Goal: Answer question/provide support

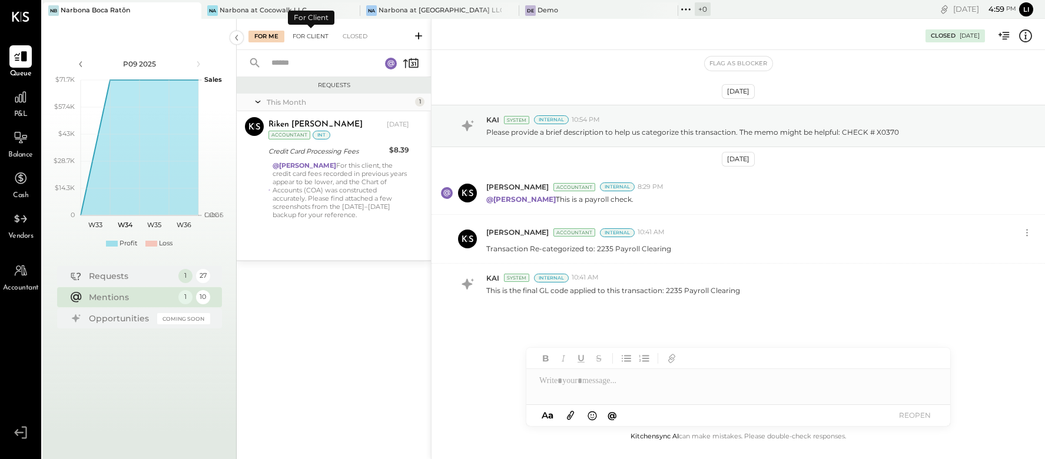
click at [308, 34] on div "For Client" at bounding box center [311, 37] width 48 height 12
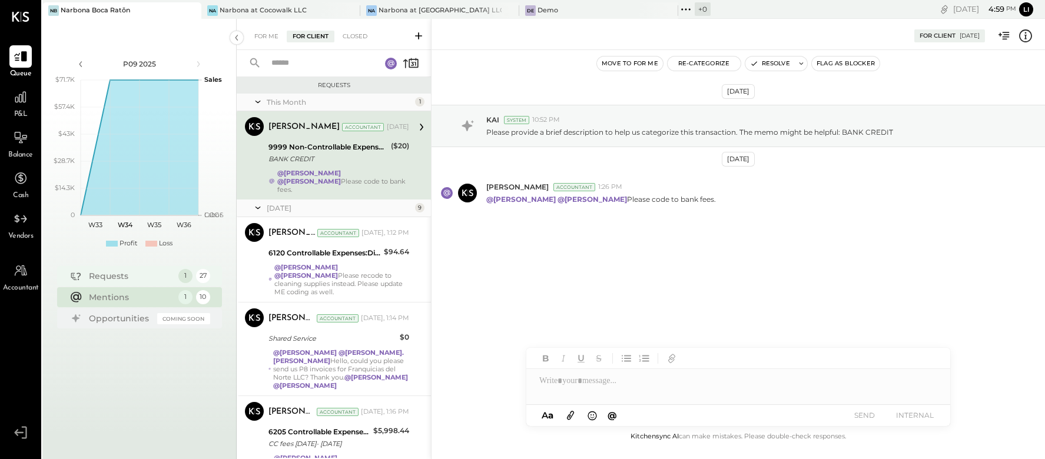
click at [119, 277] on div "Requests" at bounding box center [131, 276] width 84 height 12
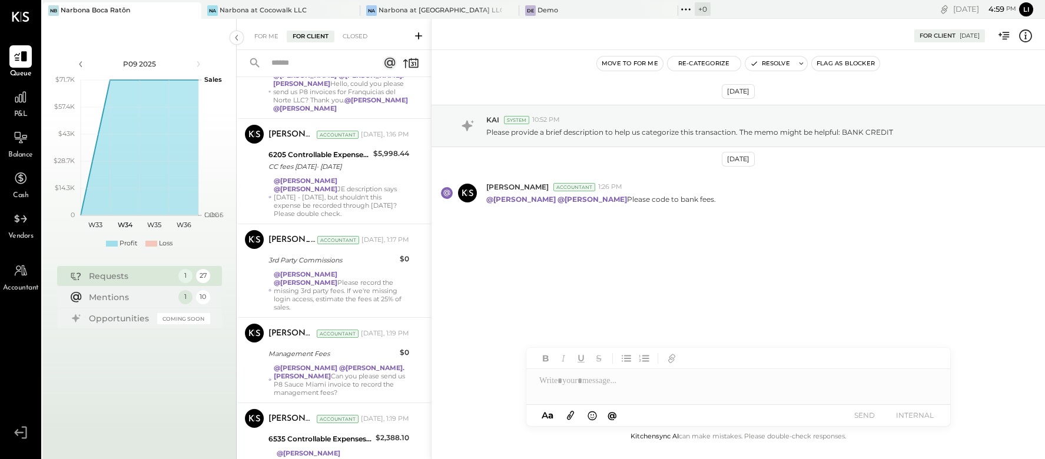
scroll to position [1660, 0]
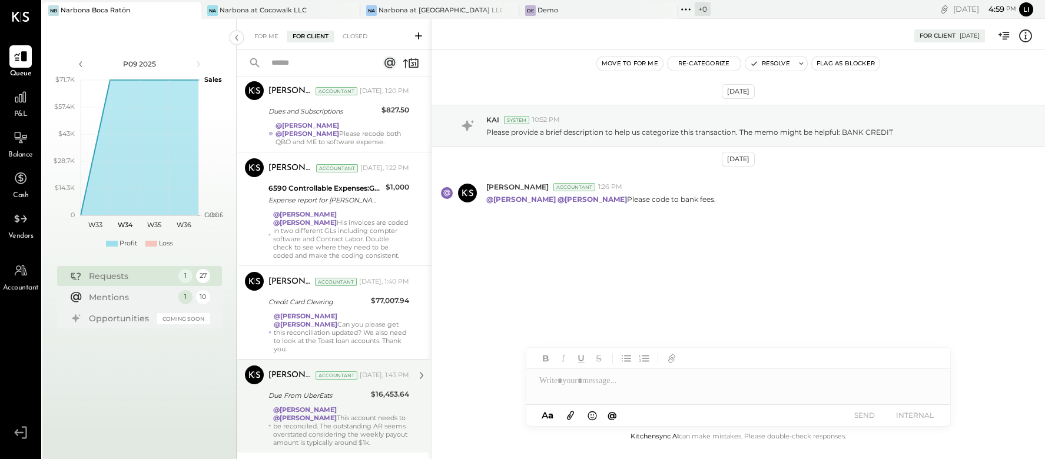
click at [318, 405] on div "@[PERSON_NAME] @[PERSON_NAME] This account needs to be reconciled. The outstand…" at bounding box center [341, 425] width 136 height 41
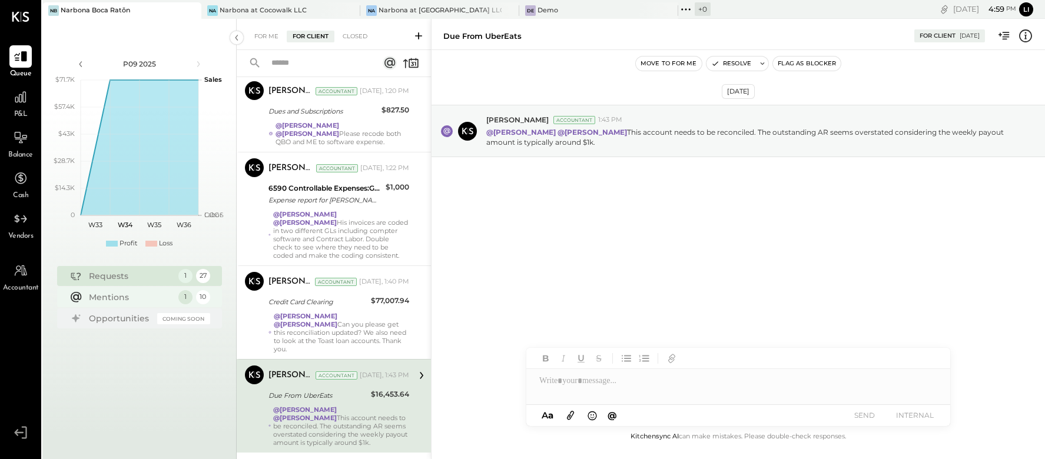
click at [138, 292] on div "Mentions" at bounding box center [131, 297] width 84 height 12
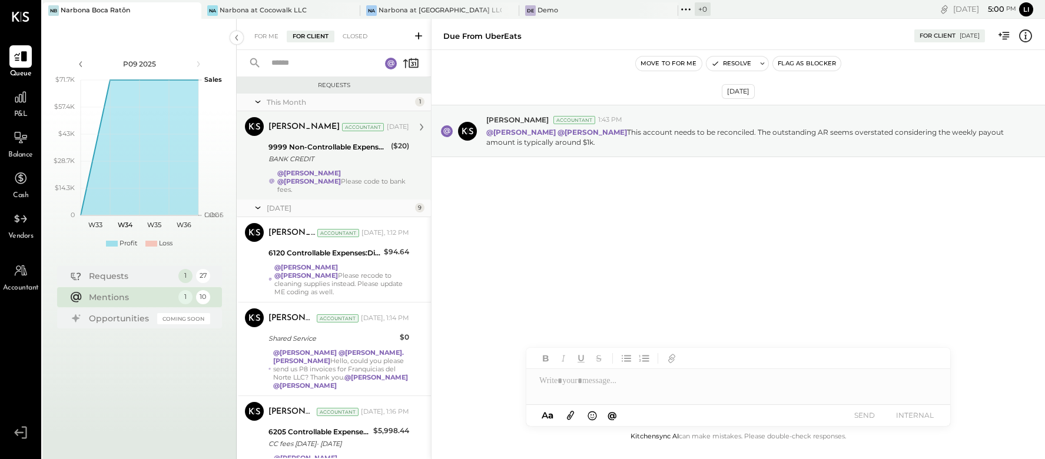
click at [343, 177] on div "@[PERSON_NAME] @[PERSON_NAME] Please code to bank fees." at bounding box center [343, 181] width 132 height 25
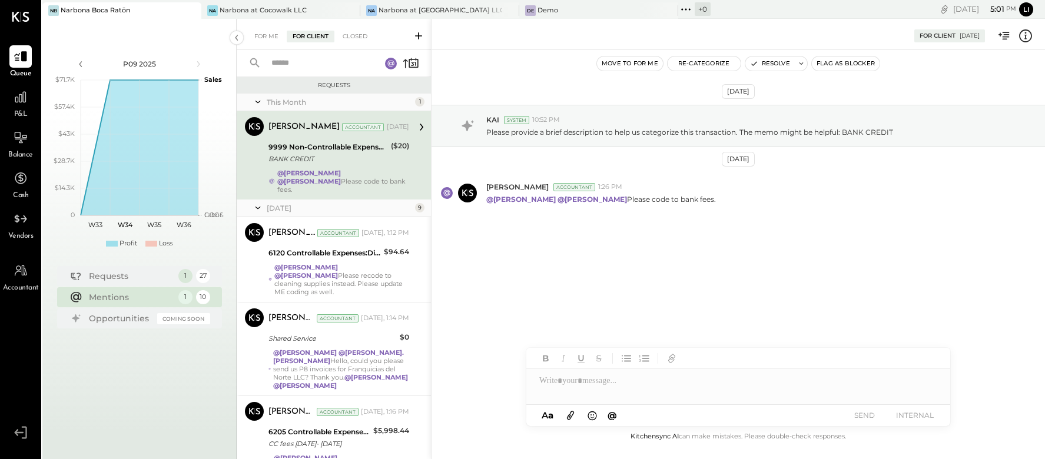
click at [687, 62] on button "Re-Categorize" at bounding box center [703, 63] width 73 height 14
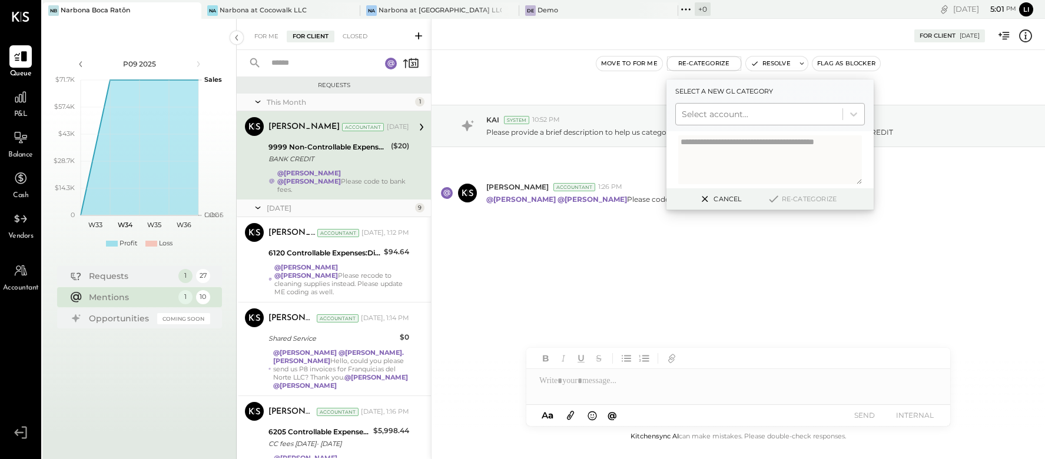
click at [729, 113] on div at bounding box center [758, 114] width 155 height 14
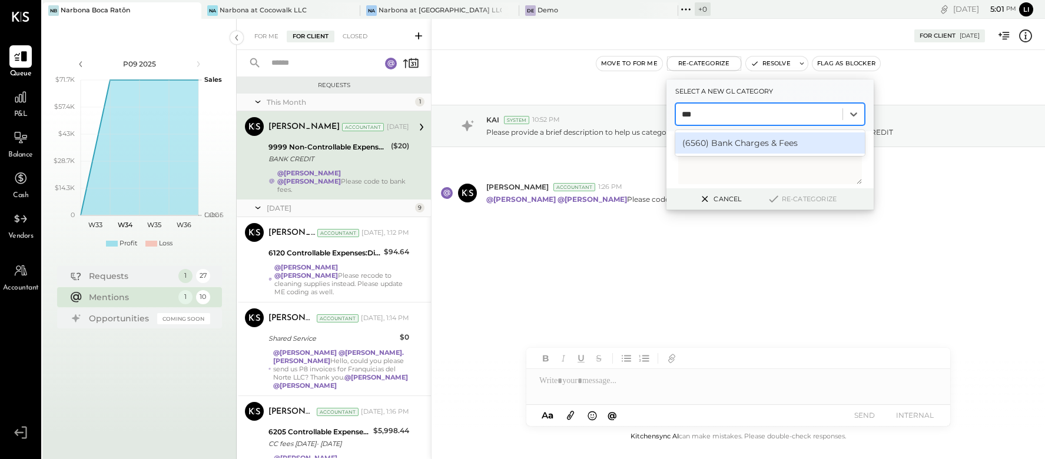
type input "****"
click at [766, 145] on div "(6560) Bank Charges & Fees" at bounding box center [769, 142] width 189 height 21
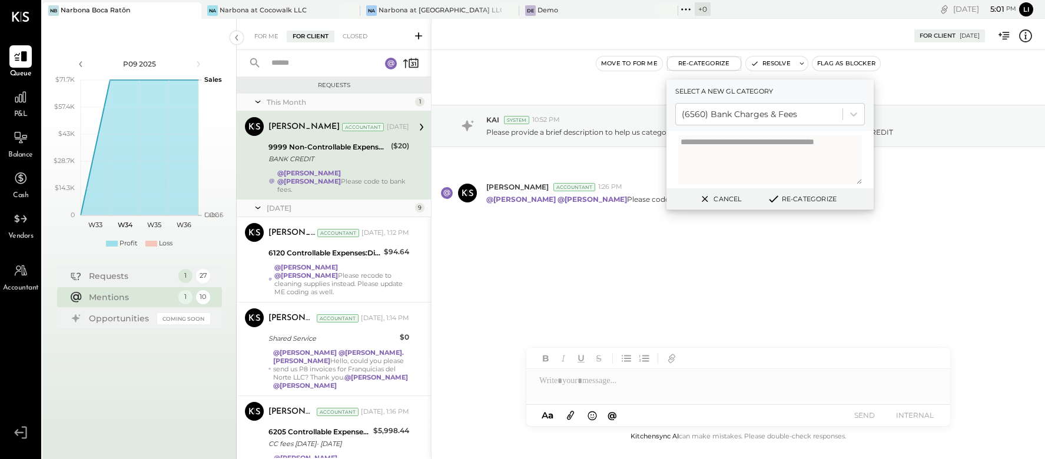
click at [809, 203] on button "Re-Categorize" at bounding box center [802, 199] width 78 height 14
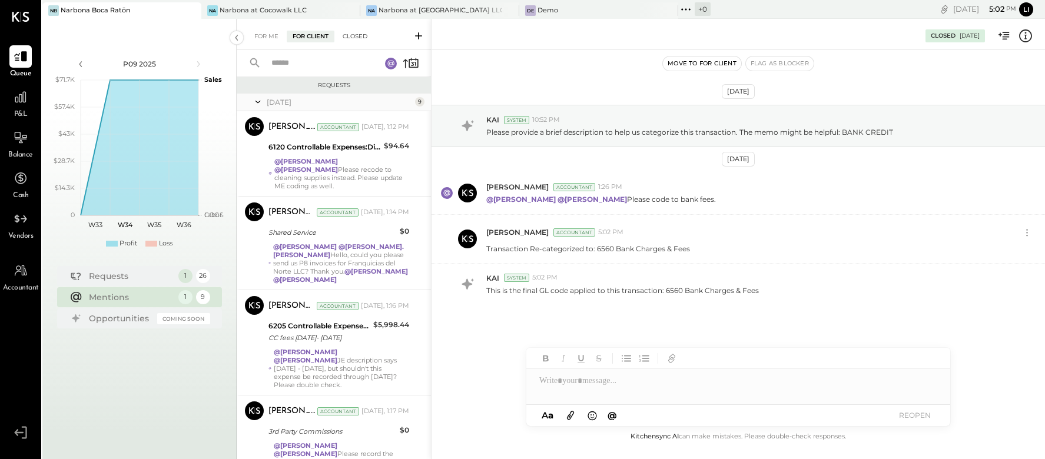
click at [351, 34] on div "Closed" at bounding box center [355, 37] width 36 height 12
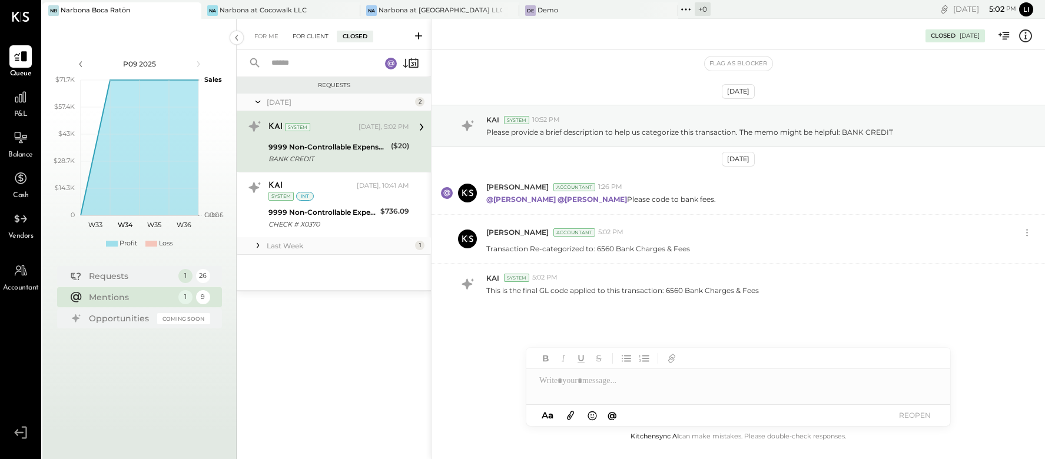
click at [312, 35] on div "For Client" at bounding box center [311, 37] width 48 height 12
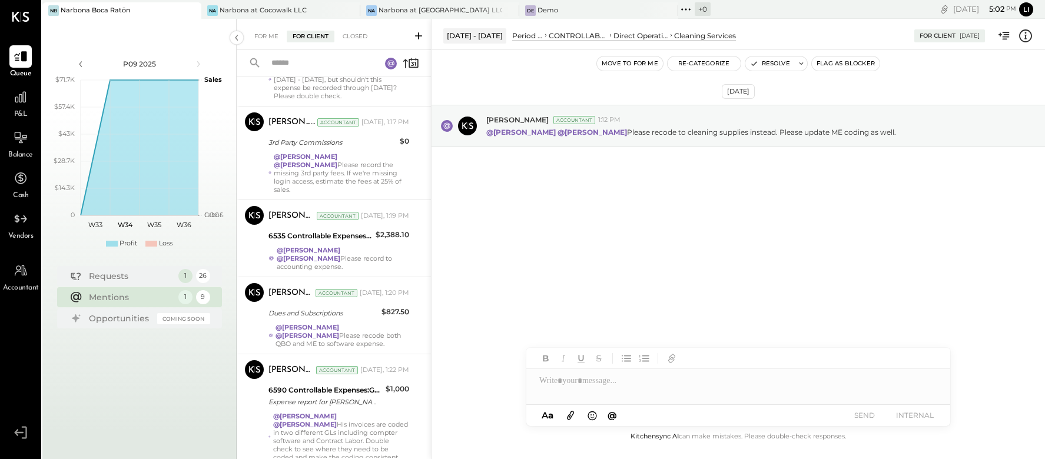
scroll to position [511, 0]
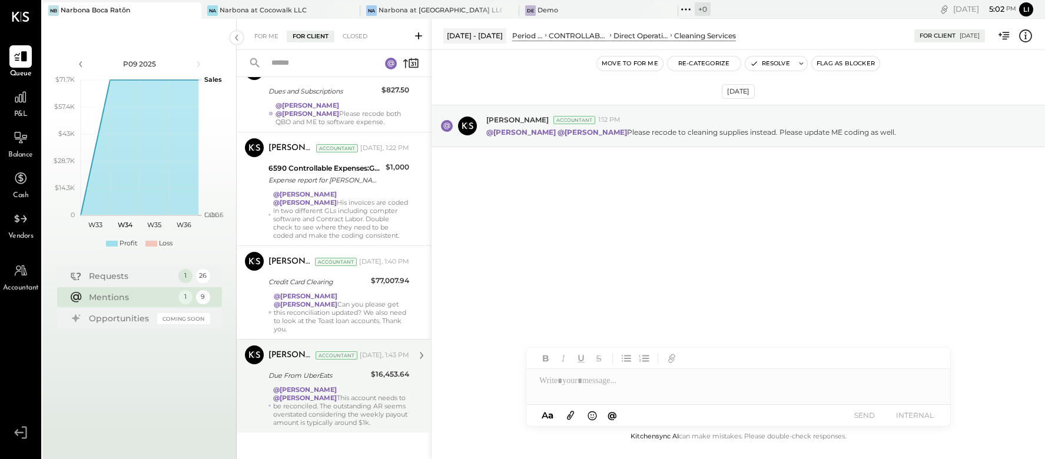
click at [315, 385] on strong "@[PERSON_NAME]" at bounding box center [305, 389] width 64 height 8
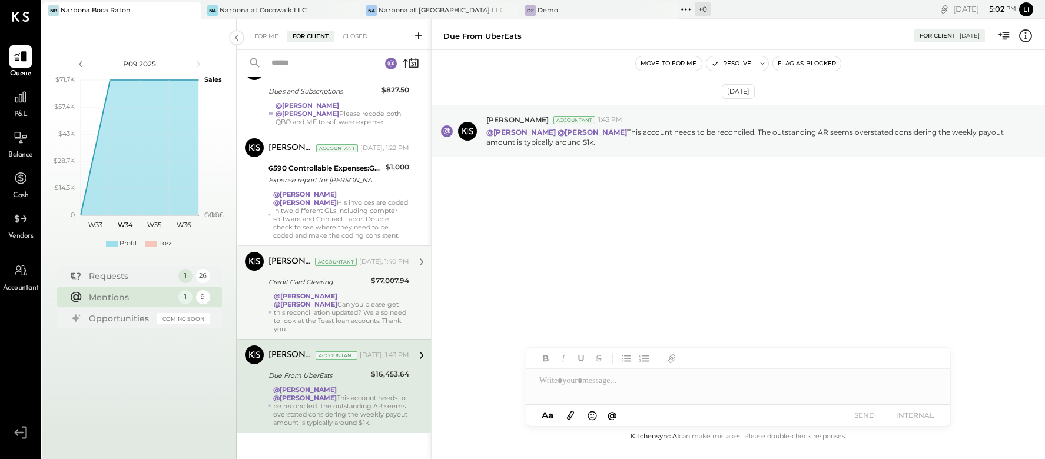
click at [337, 302] on div "@[PERSON_NAME] @[PERSON_NAME] Can you please get this reconciliation updated? W…" at bounding box center [341, 312] width 135 height 41
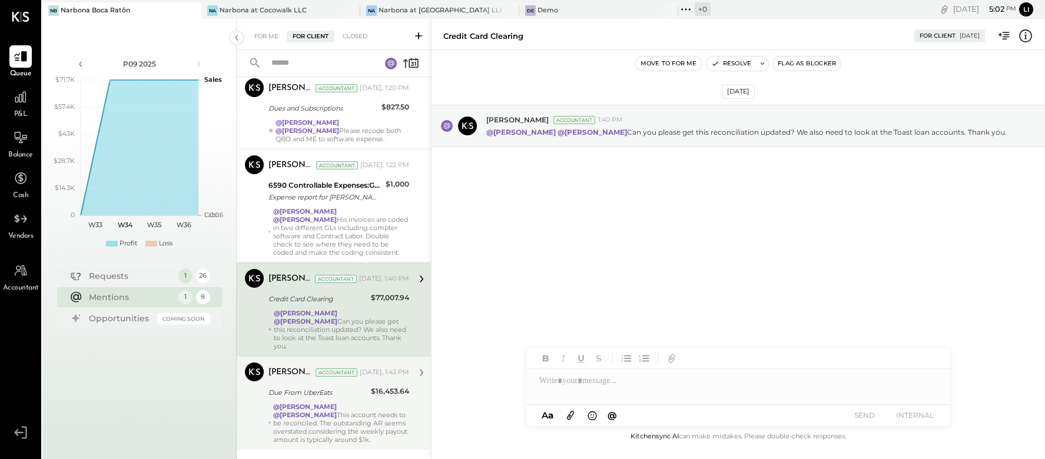
scroll to position [433, 0]
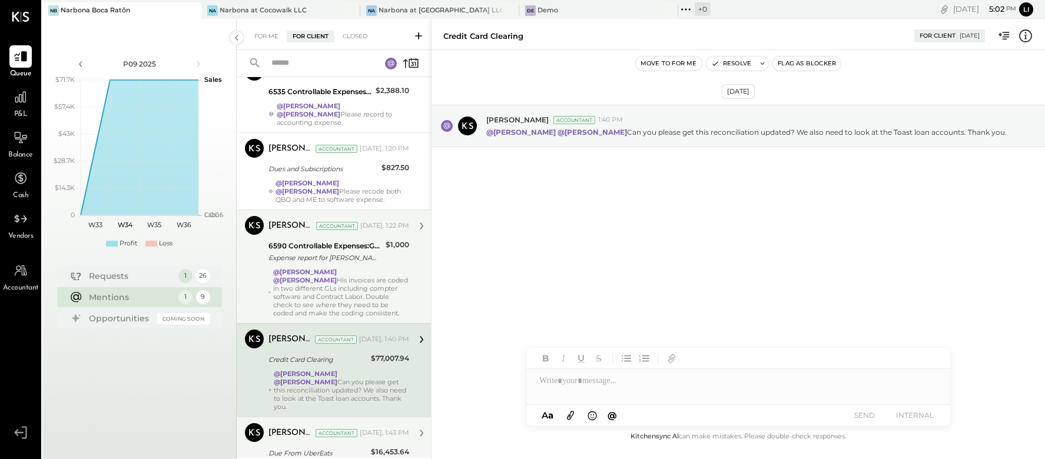
click at [350, 290] on div "@[PERSON_NAME] @[PERSON_NAME] His invoices are coded in two different GLs inclu…" at bounding box center [341, 292] width 136 height 49
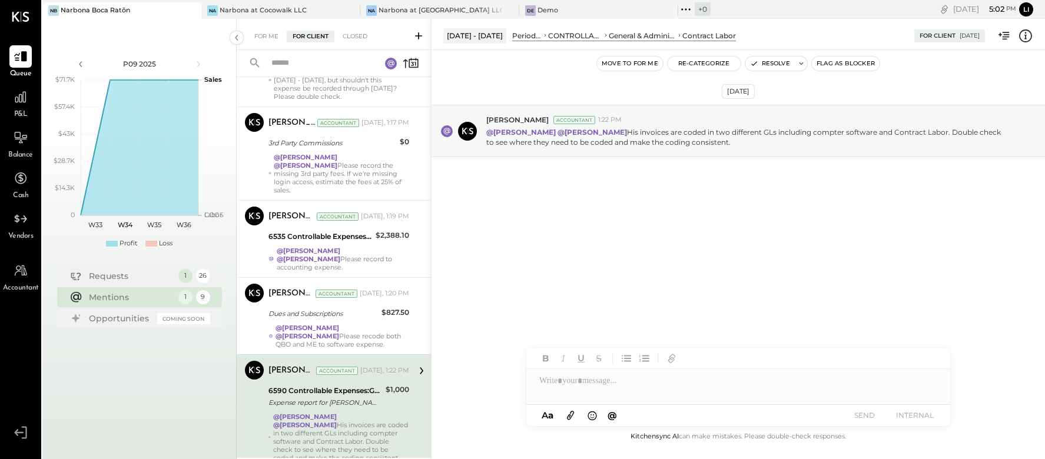
scroll to position [282, 0]
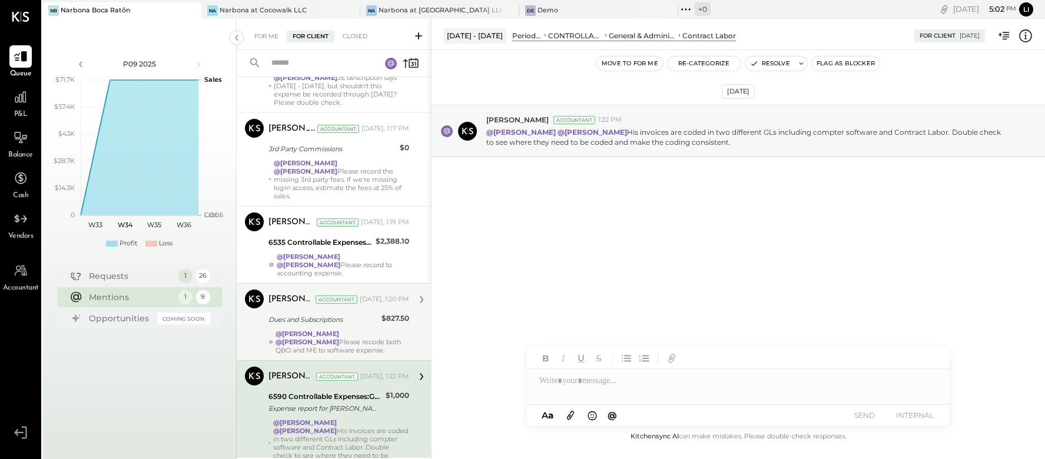
click at [349, 337] on div "@[PERSON_NAME] @[PERSON_NAME] Please recode both QBO and ME to software expense." at bounding box center [342, 342] width 134 height 25
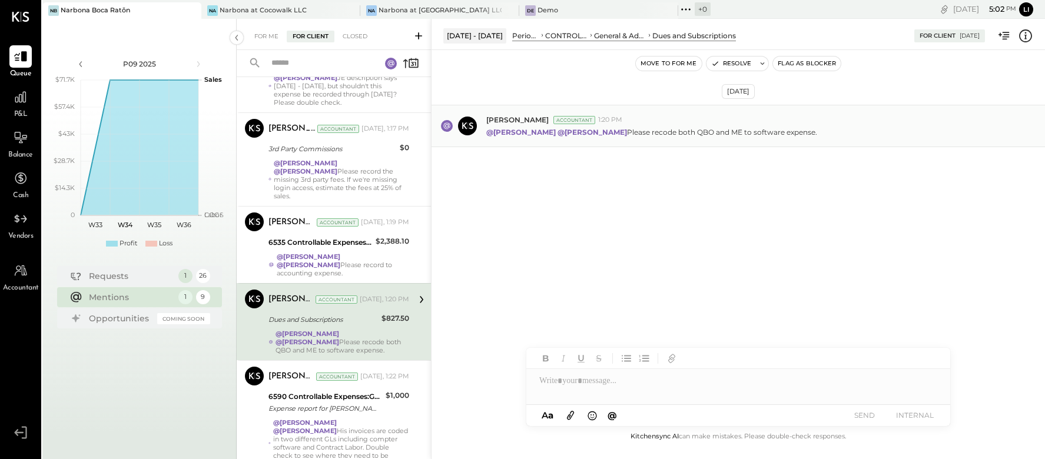
click at [817, 129] on p "@[PERSON_NAME] @[PERSON_NAME] Please recode both QBO and ME to software expense." at bounding box center [651, 132] width 331 height 10
click at [781, 127] on p "@[PERSON_NAME] @[PERSON_NAME] Please recode both QBO and ME to software expense." at bounding box center [651, 132] width 331 height 10
click at [509, 116] on span "[PERSON_NAME]" at bounding box center [517, 120] width 62 height 10
click at [651, 118] on div "[PERSON_NAME] Accountant 1:20 PM" at bounding box center [760, 120] width 549 height 10
click at [709, 138] on div "[PERSON_NAME] Accountant 1:20 PM @[PERSON_NAME] @[PERSON_NAME] Please recode bo…" at bounding box center [737, 126] width 613 height 42
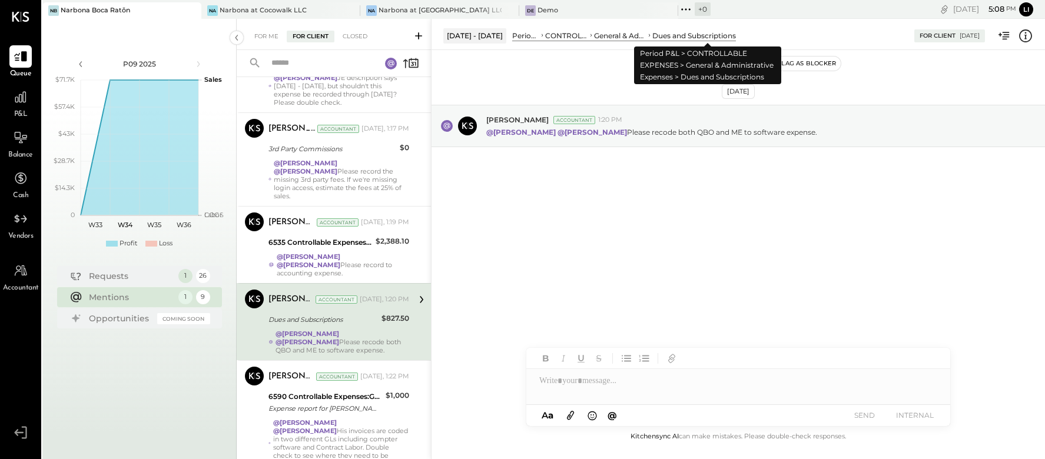
click at [702, 35] on div "Dues and Subscriptions" at bounding box center [694, 36] width 84 height 10
click at [700, 35] on div "Dues and Subscriptions" at bounding box center [694, 36] width 84 height 10
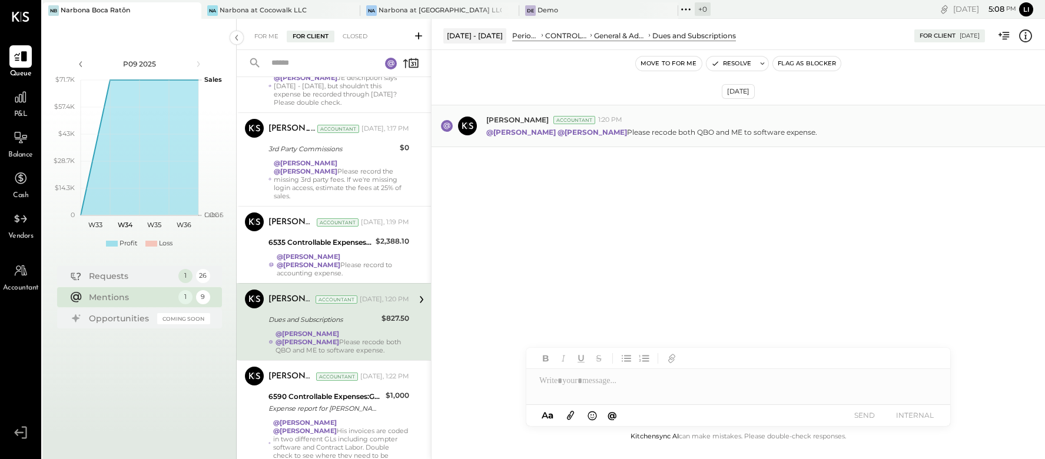
click at [735, 135] on p "@[PERSON_NAME] @[PERSON_NAME] Please recode both QBO and ME to software expense." at bounding box center [651, 132] width 331 height 10
click at [1007, 38] on icon at bounding box center [1003, 35] width 15 height 15
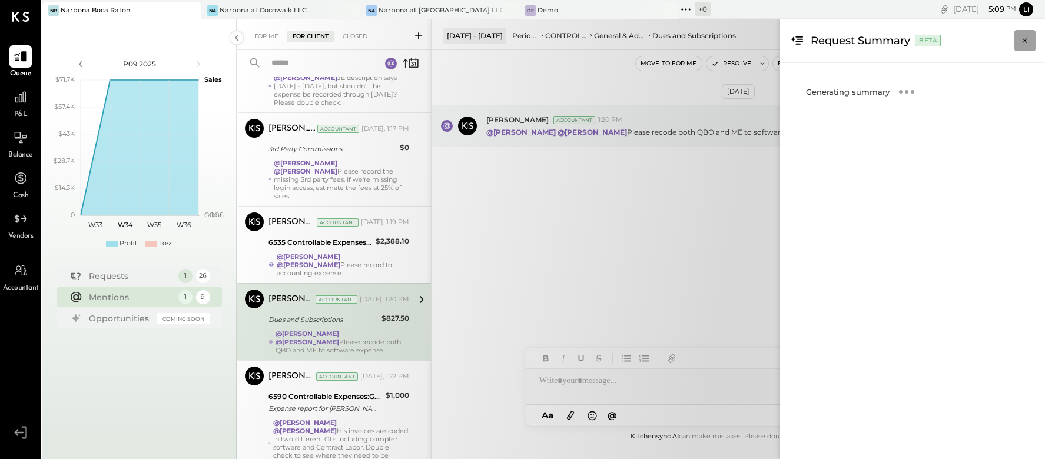
click at [1030, 38] on button "Close panel" at bounding box center [1024, 40] width 21 height 21
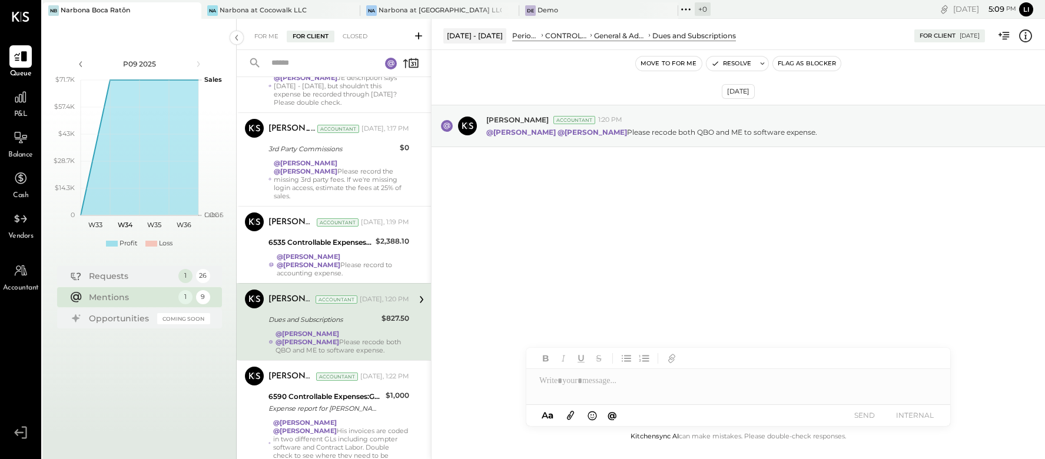
click at [1023, 39] on icon at bounding box center [1025, 35] width 15 height 15
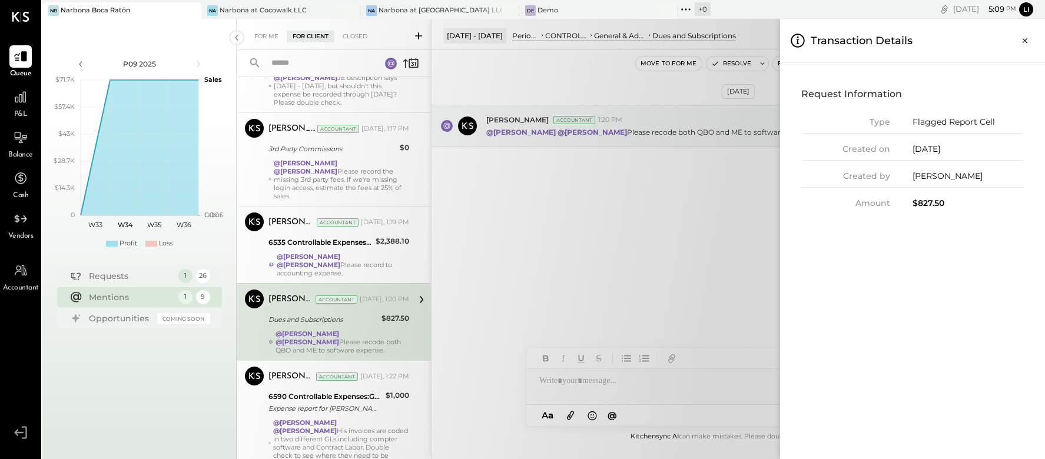
click at [949, 127] on div "Flagged Report Cell" at bounding box center [967, 122] width 111 height 12
click at [1025, 43] on icon "Close panel" at bounding box center [1025, 41] width 12 height 12
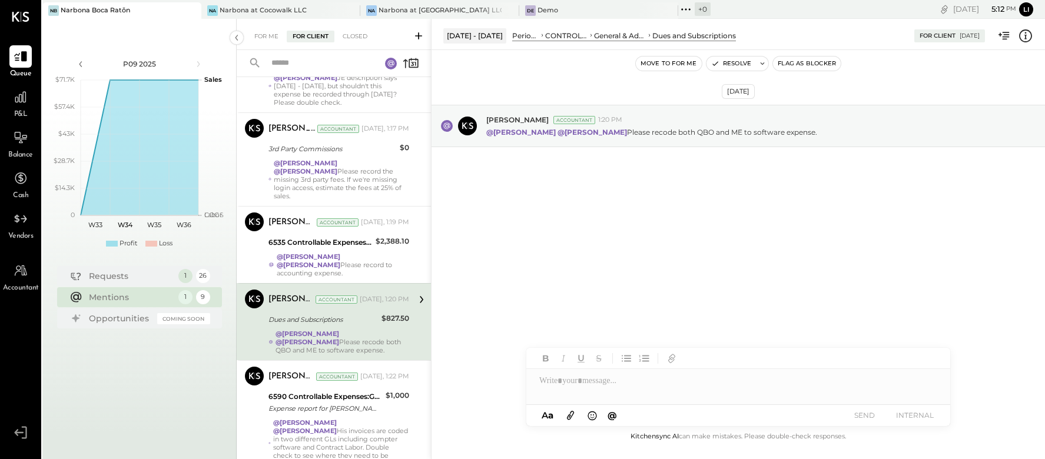
click at [8, 99] on div "P&L" at bounding box center [21, 103] width 34 height 34
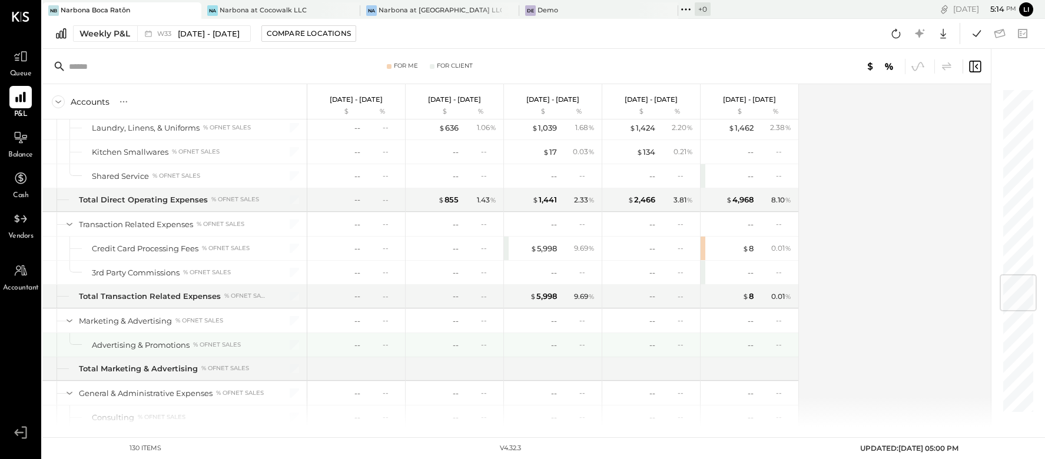
scroll to position [1567, 0]
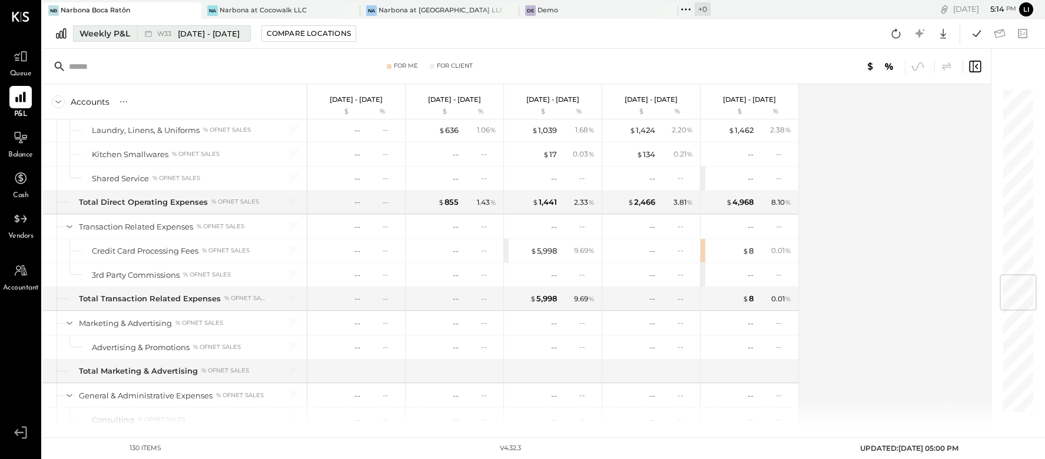
click at [167, 40] on div "W33 [DATE] - [DATE]" at bounding box center [190, 33] width 107 height 15
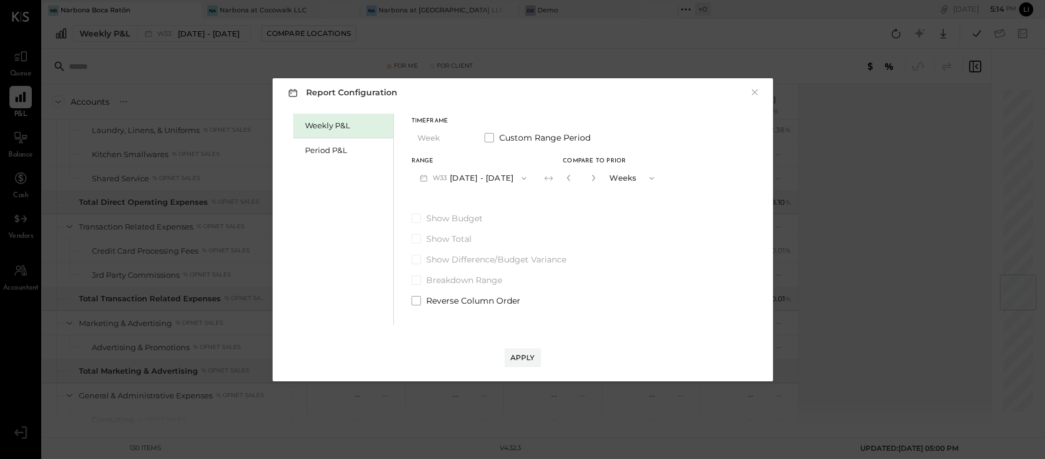
click at [473, 178] on button "W33 [DATE] - [DATE]" at bounding box center [473, 178] width 124 height 22
click at [330, 166] on div "Weekly P&L Period P&L" at bounding box center [343, 219] width 101 height 211
click at [321, 148] on div "Period P&L" at bounding box center [346, 150] width 82 height 11
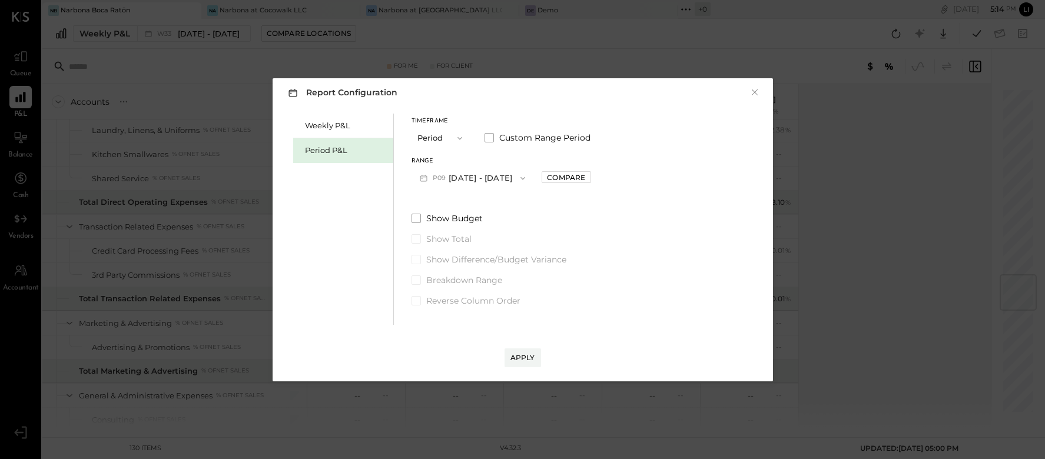
click at [527, 180] on icon "button" at bounding box center [522, 178] width 9 height 9
click at [507, 198] on div "P08 [DATE] - [DATE]" at bounding box center [479, 204] width 134 height 25
click at [580, 175] on div "Compare" at bounding box center [566, 177] width 38 height 10
click at [617, 177] on button "Periods" at bounding box center [631, 178] width 59 height 22
click at [594, 177] on icon "button" at bounding box center [592, 178] width 3 height 6
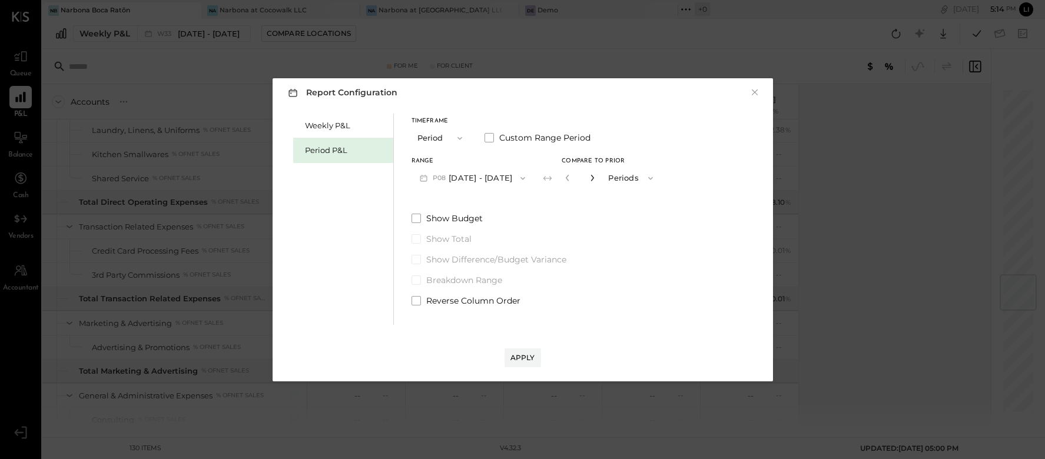
click at [594, 177] on icon "button" at bounding box center [592, 178] width 3 height 6
type input "*"
click at [605, 255] on label "Show Difference/Budget Variance" at bounding box center [536, 260] width 250 height 12
click at [525, 358] on div "Apply" at bounding box center [522, 358] width 25 height 10
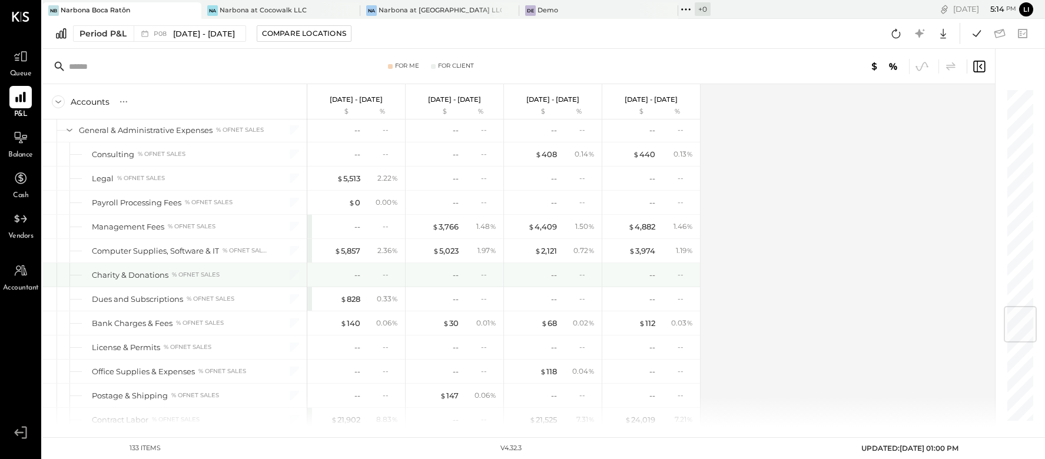
scroll to position [1830, 0]
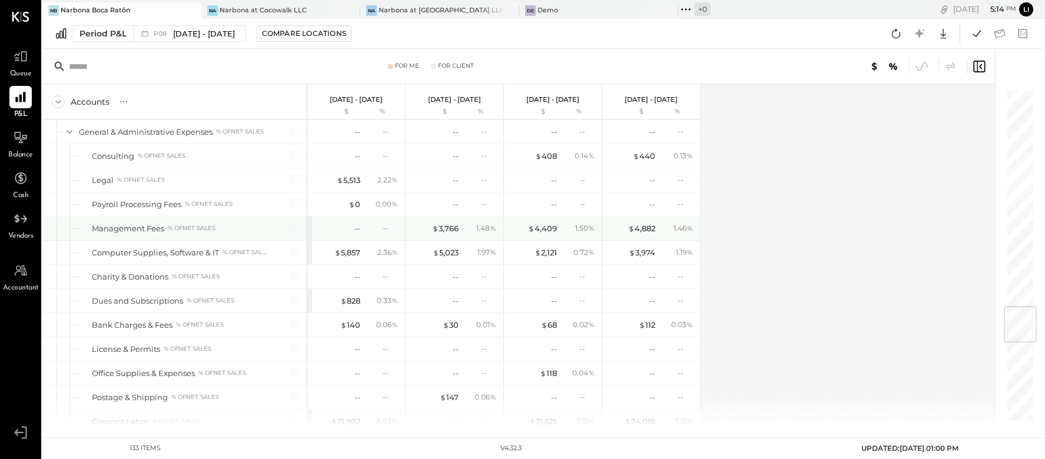
click at [309, 217] on div "-- --" at bounding box center [356, 229] width 98 height 24
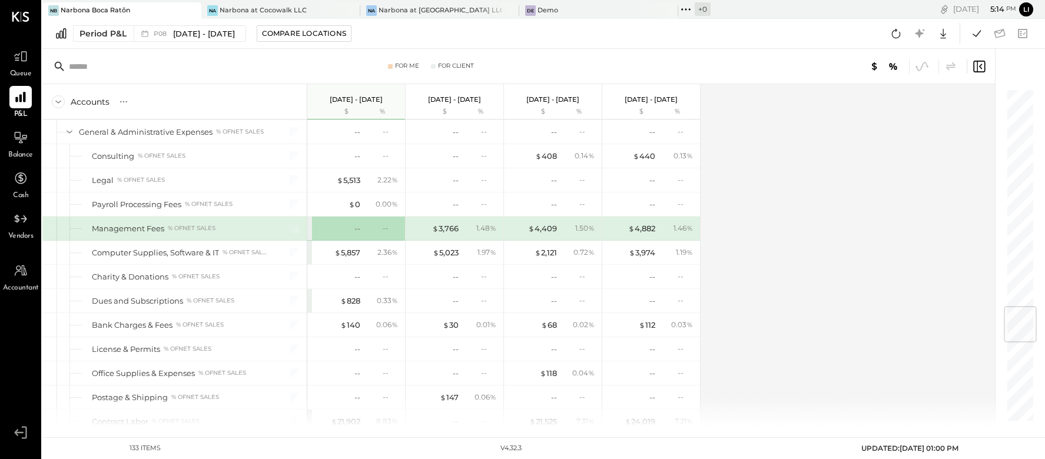
click at [308, 217] on div "-- --" at bounding box center [356, 229] width 98 height 24
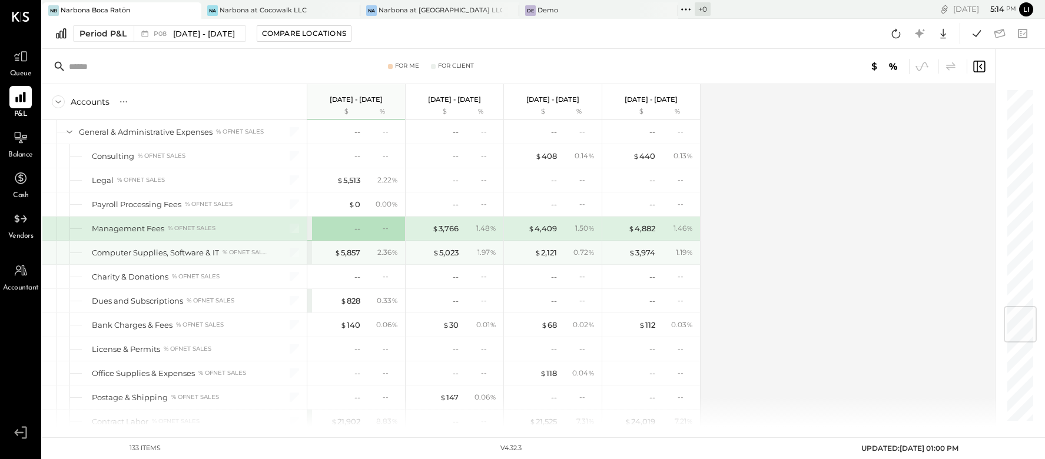
click at [310, 241] on div "$ 5,857 2.36 %" at bounding box center [356, 253] width 98 height 24
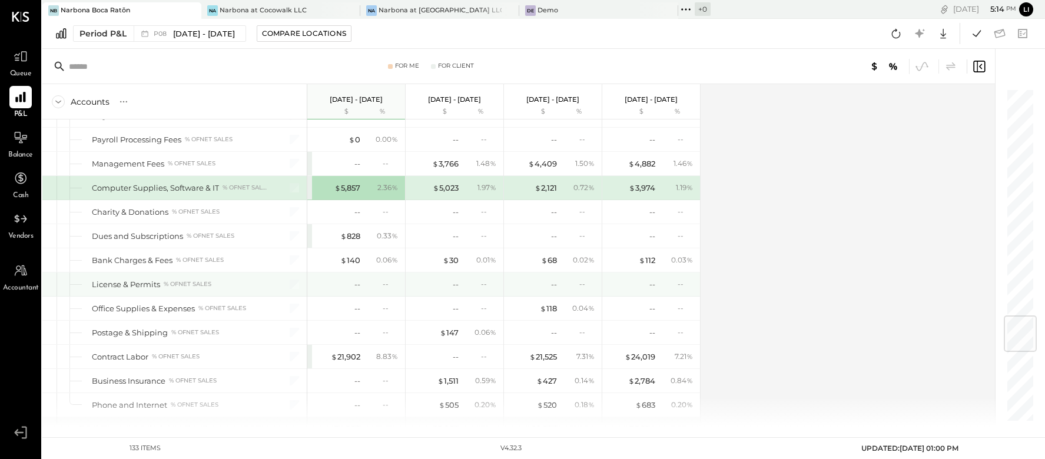
scroll to position [1885, 0]
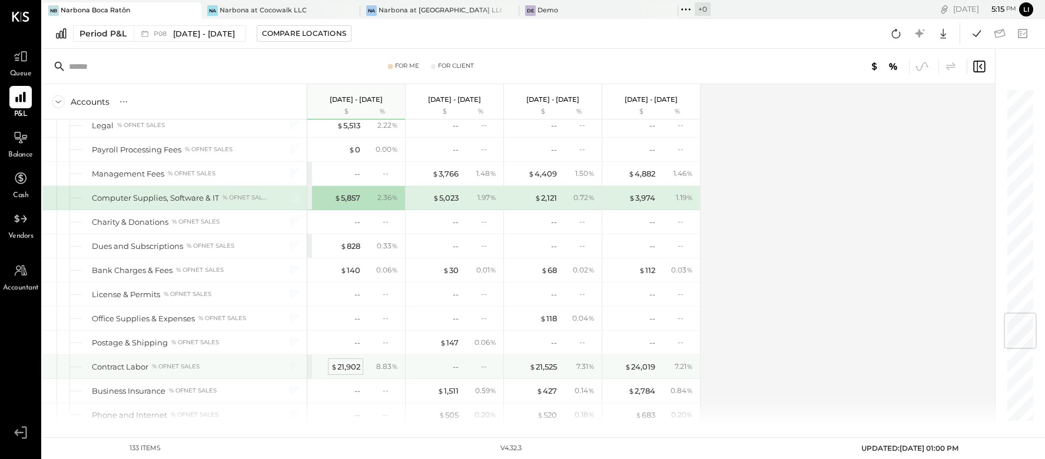
click at [353, 361] on div "$ 21,902" at bounding box center [345, 366] width 29 height 11
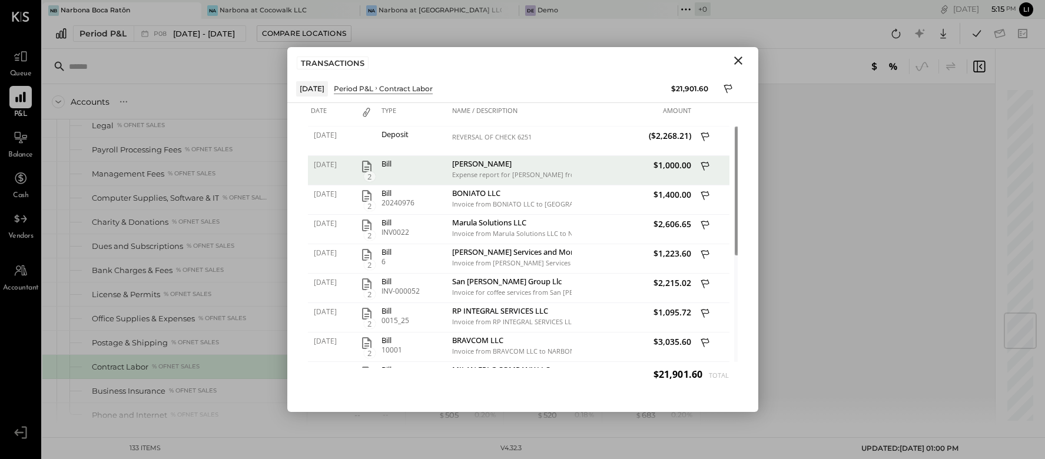
click at [749, 60] on div "TRANSACTIONS" at bounding box center [522, 60] width 471 height 27
click at [732, 61] on icon "Close" at bounding box center [738, 61] width 14 height 14
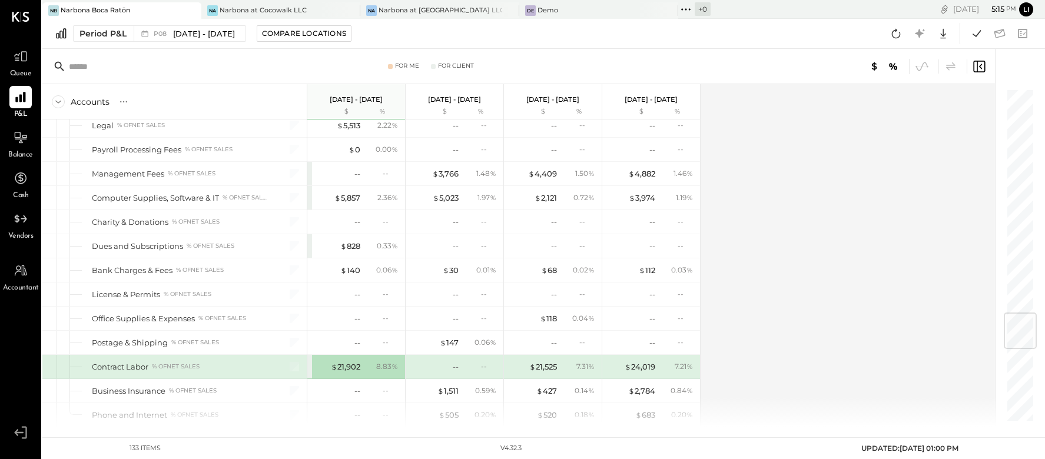
click at [310, 355] on div "$ 21,902 8.83 %" at bounding box center [356, 367] width 98 height 24
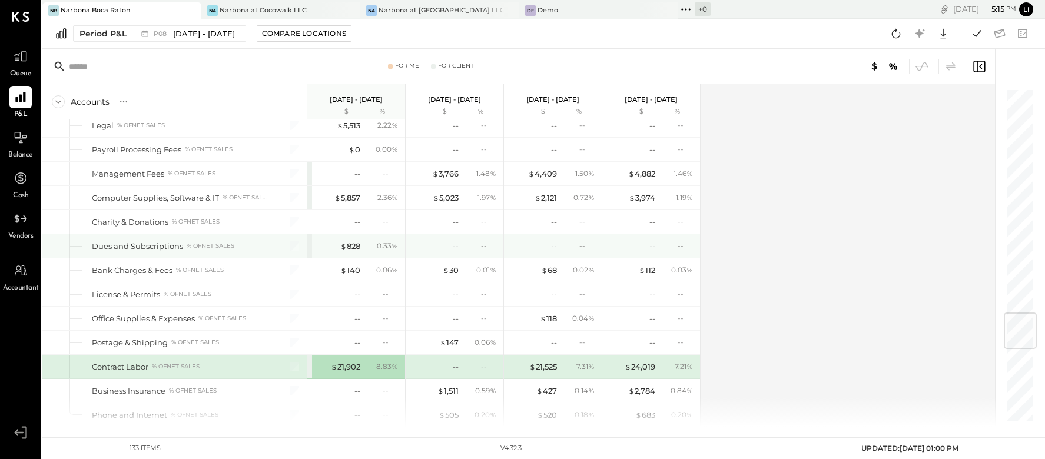
click at [308, 234] on div "$ 828 0.33 %" at bounding box center [356, 246] width 98 height 24
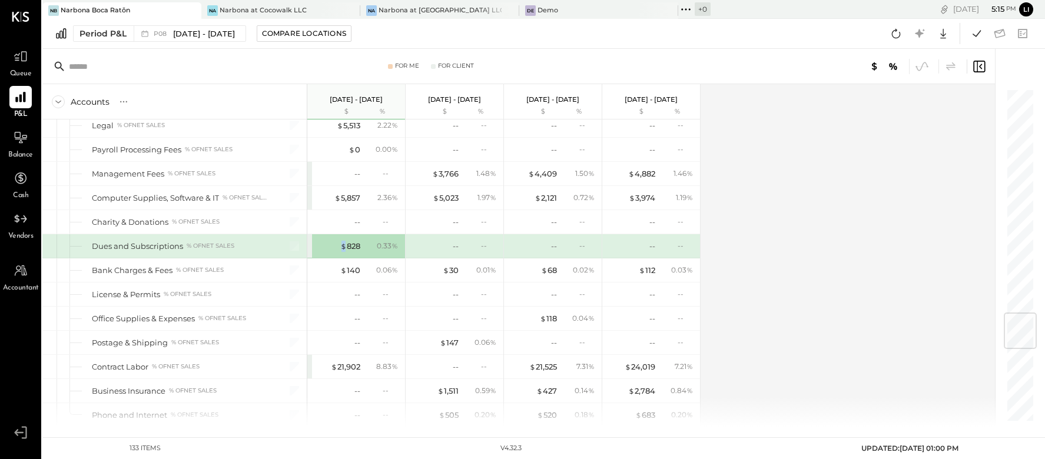
click at [320, 241] on div "$ 828" at bounding box center [336, 246] width 47 height 11
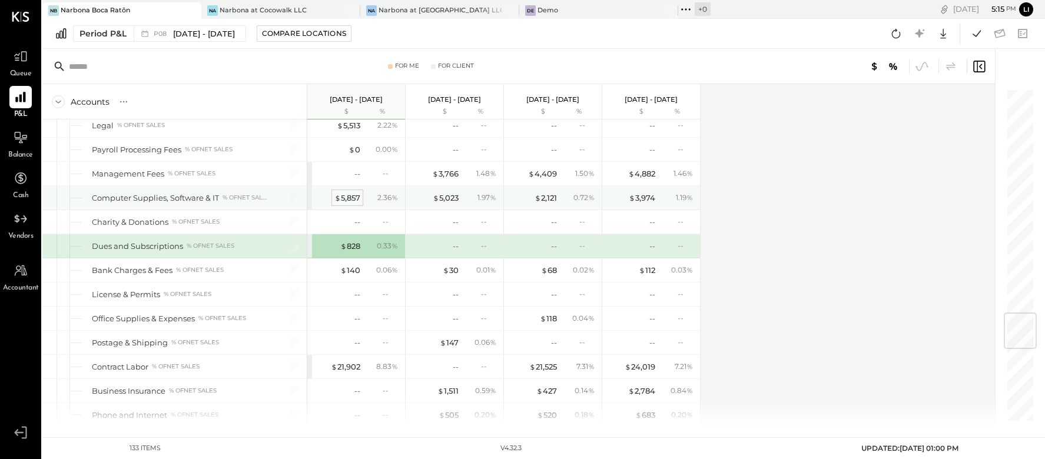
click at [344, 192] on div "$ 5,857" at bounding box center [347, 197] width 26 height 11
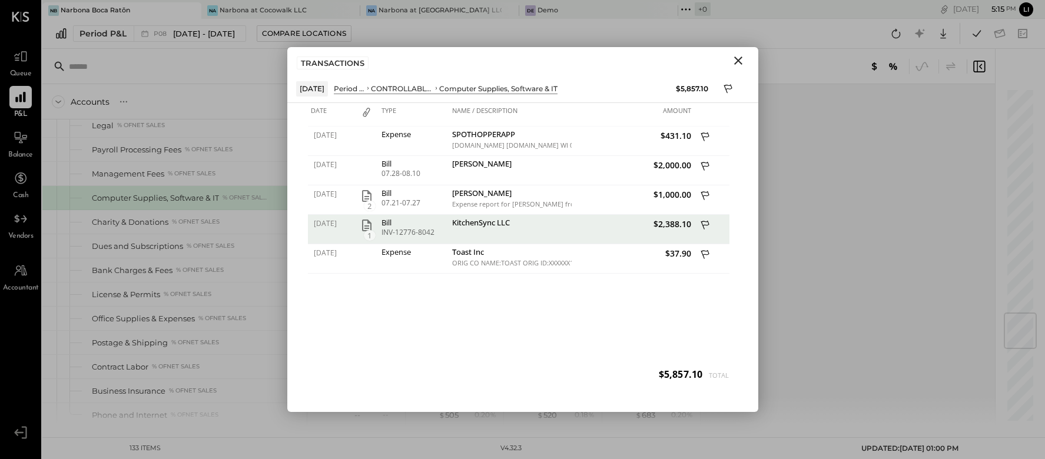
click at [746, 59] on button "Close" at bounding box center [737, 60] width 21 height 15
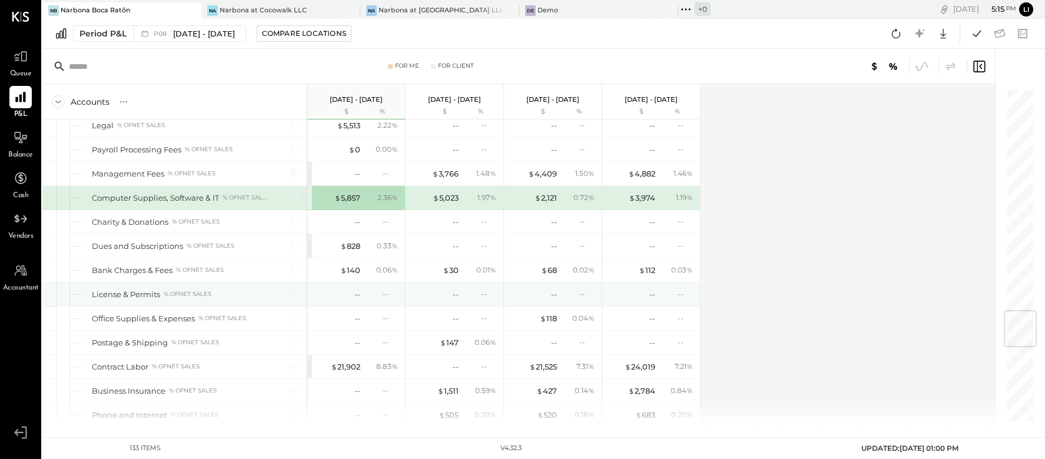
scroll to position [1743, 0]
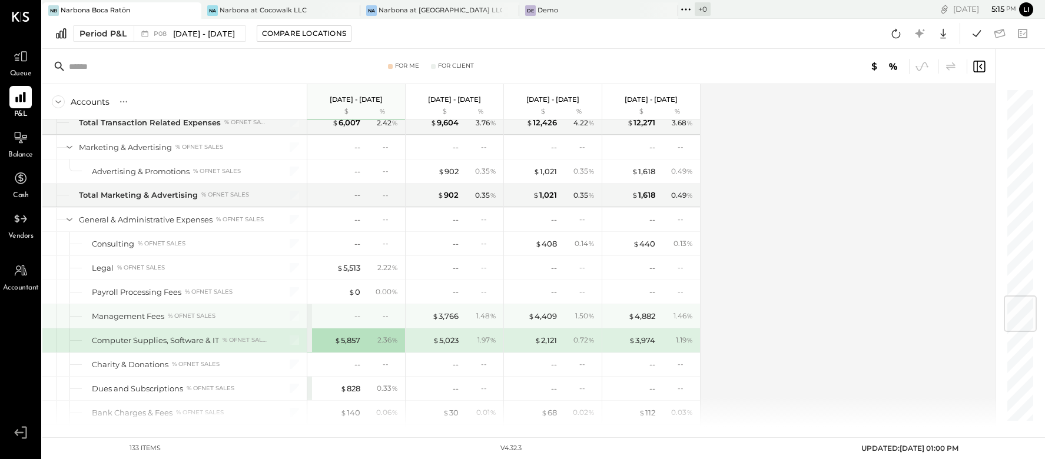
click at [323, 304] on div "-- --" at bounding box center [357, 316] width 88 height 24
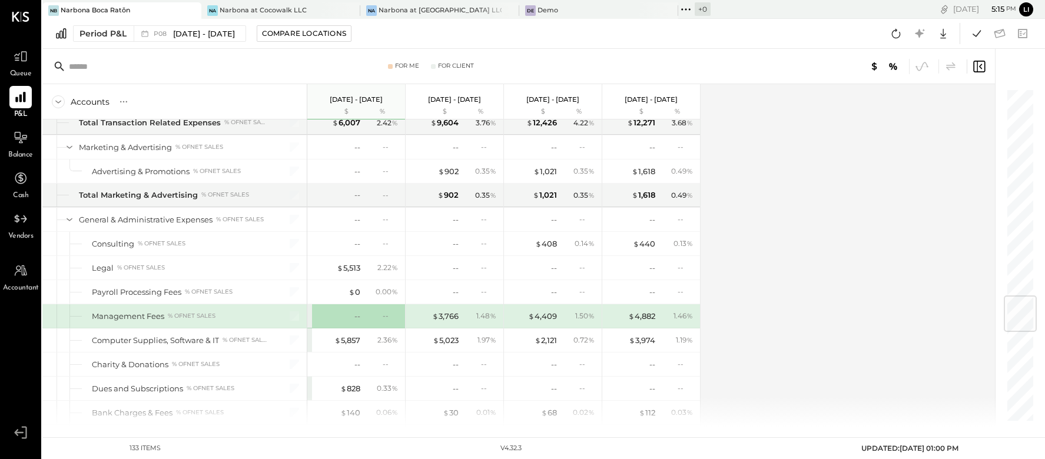
click at [310, 304] on div "-- --" at bounding box center [356, 316] width 98 height 24
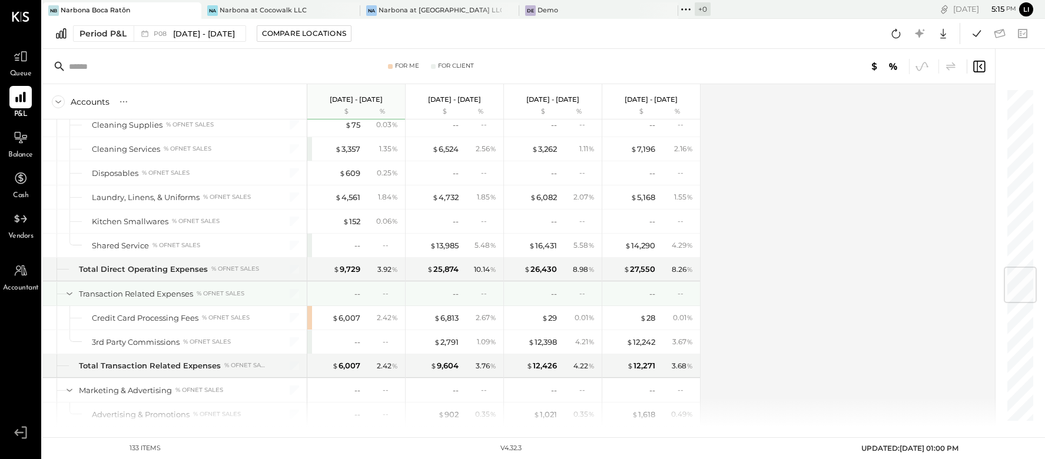
scroll to position [1499, 0]
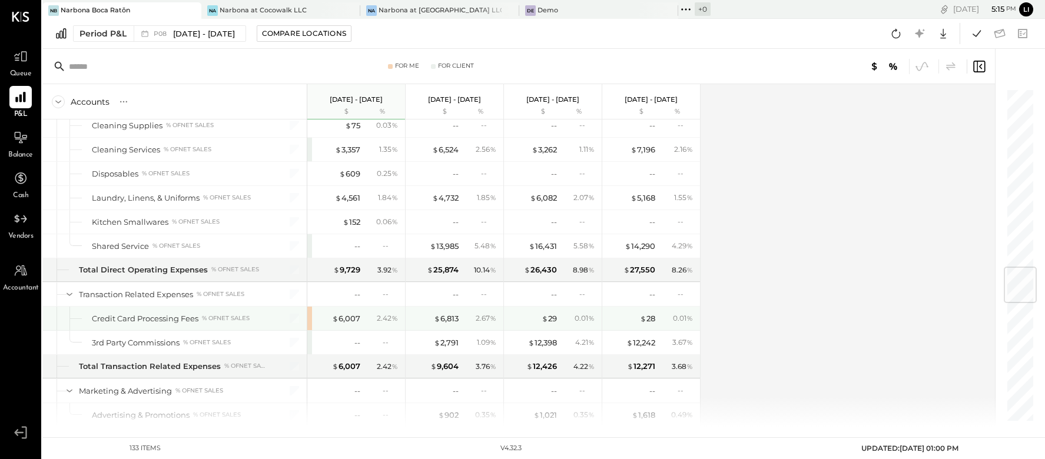
click at [308, 307] on div "$ 6,007 2.42 %" at bounding box center [356, 319] width 98 height 24
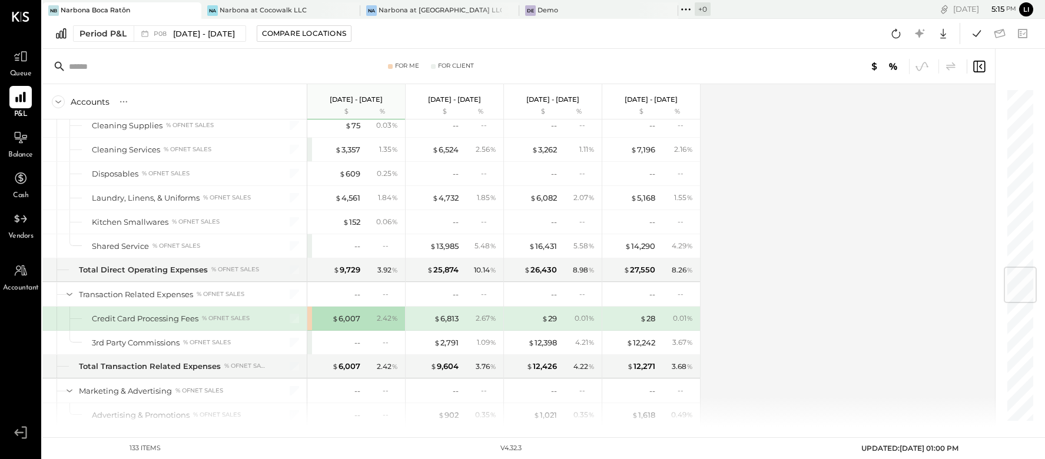
click at [328, 313] on div "$ 6,007" at bounding box center [336, 318] width 47 height 11
click at [351, 313] on div "$ 6,007" at bounding box center [346, 318] width 28 height 11
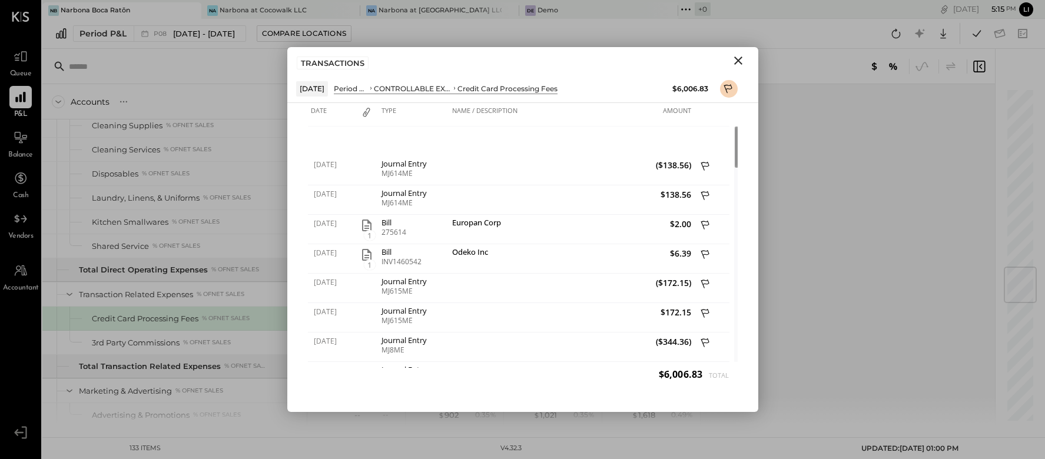
click at [742, 57] on icon "Close" at bounding box center [738, 61] width 14 height 14
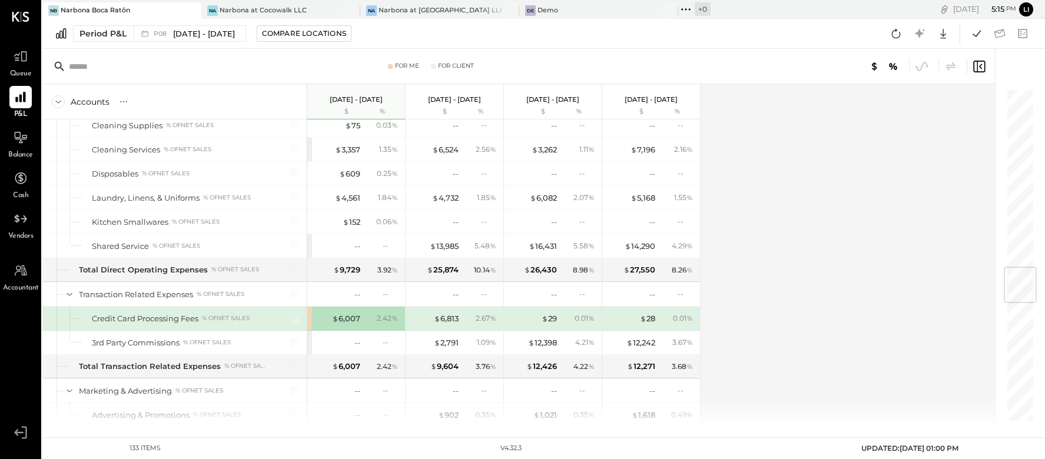
click at [310, 307] on div "$ 6,007 2.42 %" at bounding box center [356, 319] width 98 height 24
click at [16, 53] on icon at bounding box center [20, 56] width 15 height 15
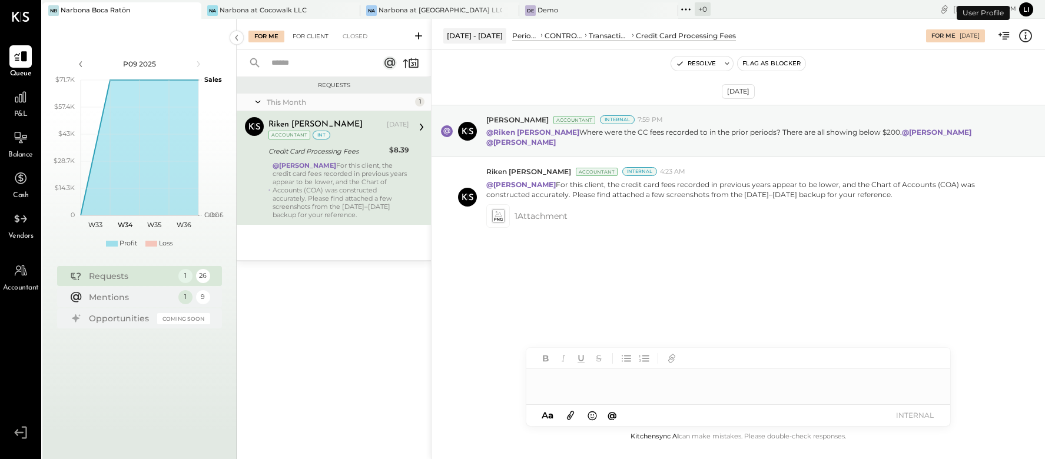
click at [302, 35] on div "For Client" at bounding box center [311, 37] width 48 height 12
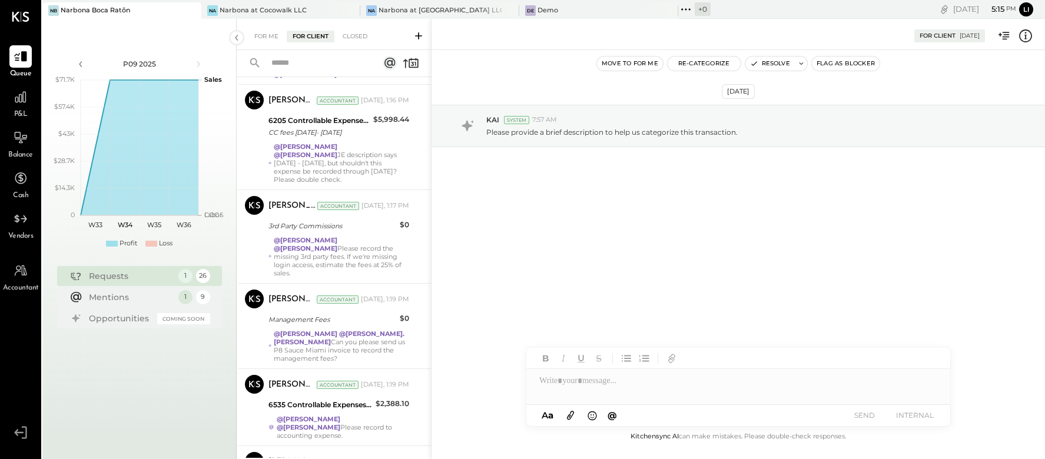
scroll to position [1562, 0]
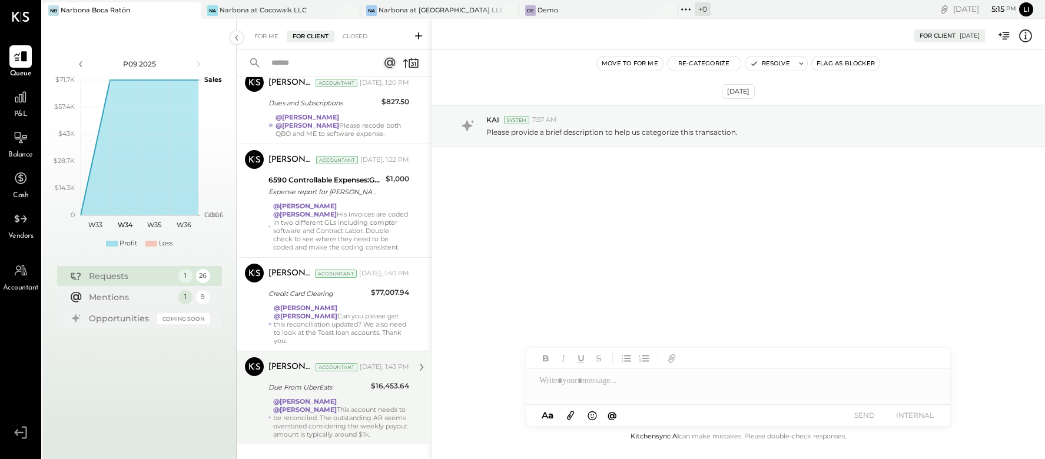
click at [327, 403] on div "@[PERSON_NAME] @[PERSON_NAME] This account needs to be reconciled. The outstand…" at bounding box center [341, 417] width 136 height 41
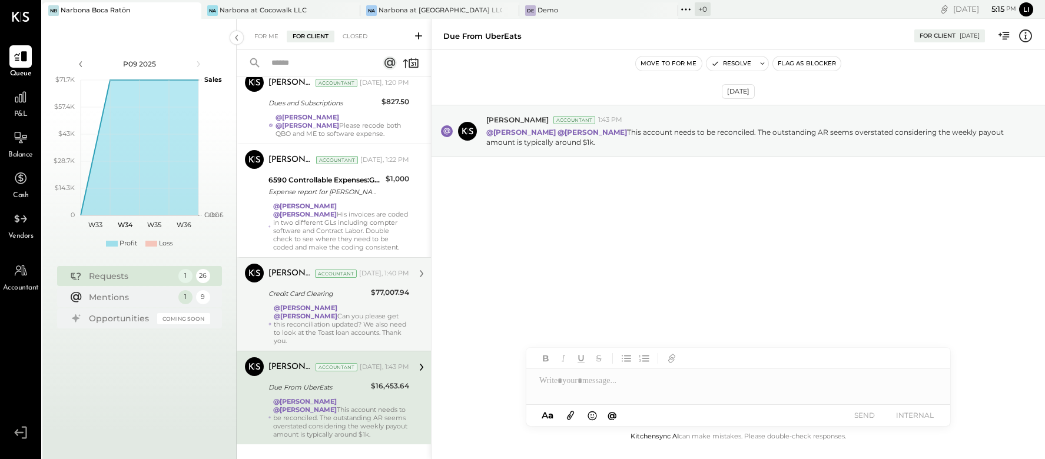
click at [346, 319] on div "@[PERSON_NAME] @[PERSON_NAME] Can you please get this reconciliation updated? W…" at bounding box center [341, 324] width 135 height 41
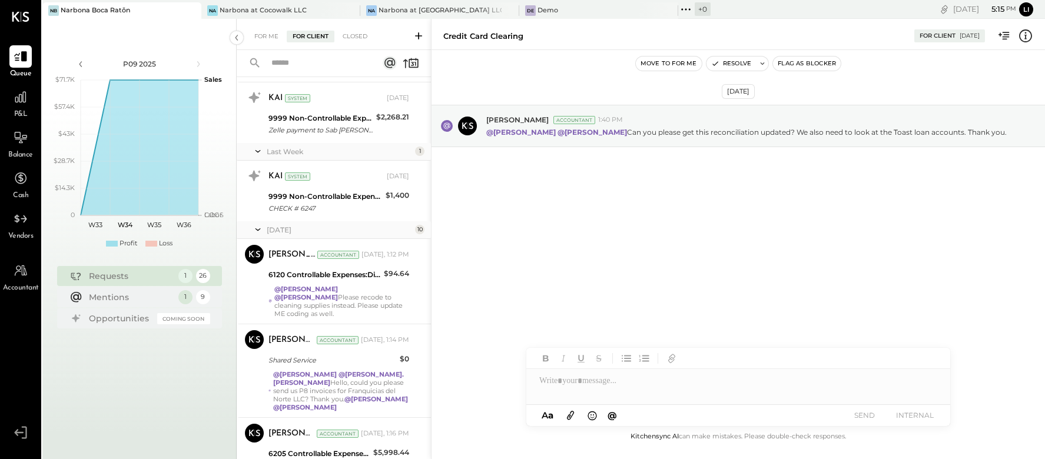
scroll to position [810, 0]
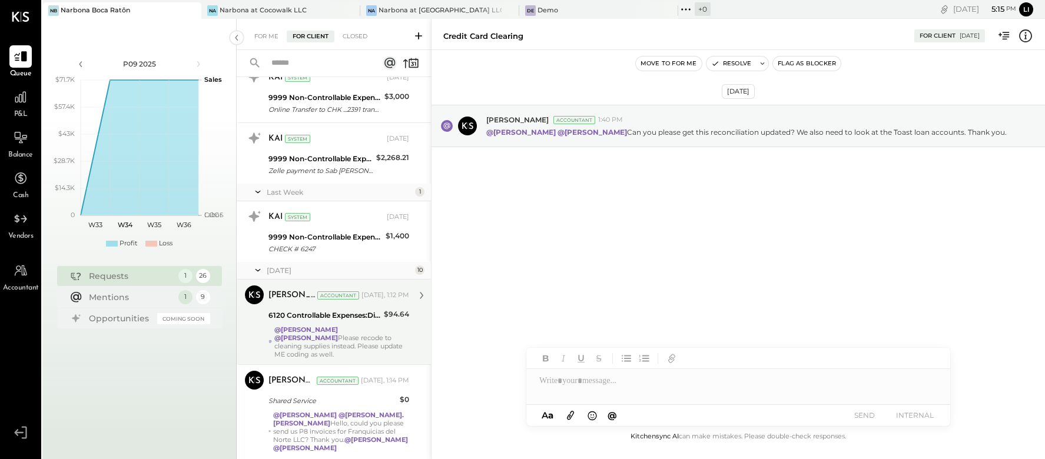
click at [334, 329] on div "@[PERSON_NAME] @[PERSON_NAME] Please recode to cleaning supplies instead. Pleas…" at bounding box center [341, 341] width 135 height 33
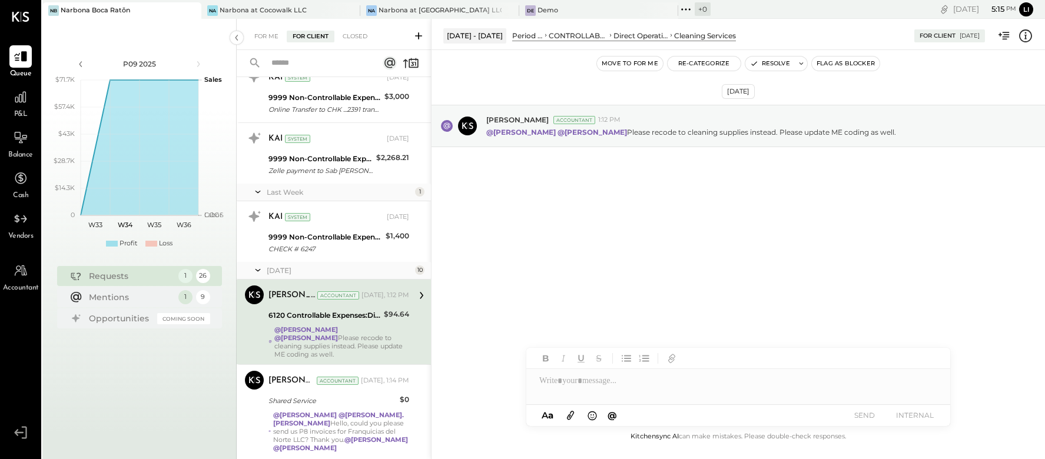
click at [1021, 36] on icon at bounding box center [1025, 35] width 15 height 15
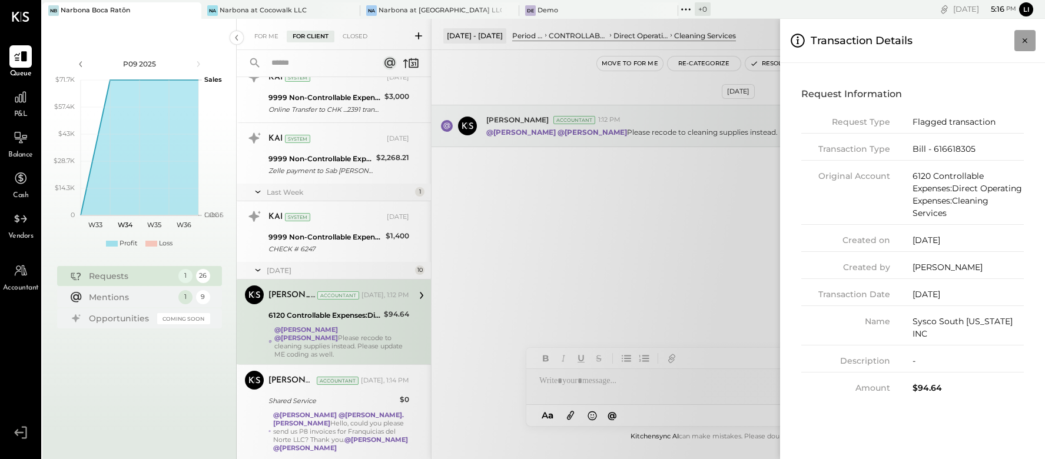
click at [1025, 39] on icon "Close panel" at bounding box center [1025, 41] width 12 height 12
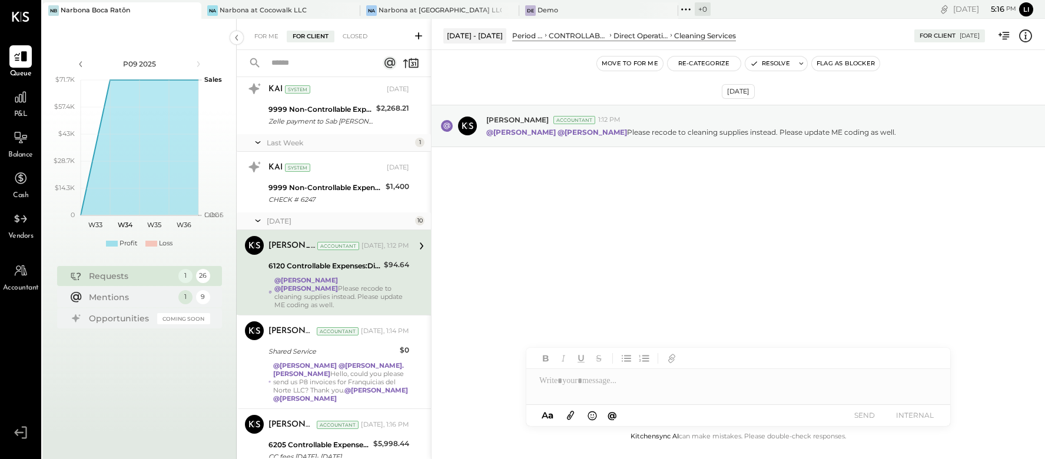
scroll to position [862, 0]
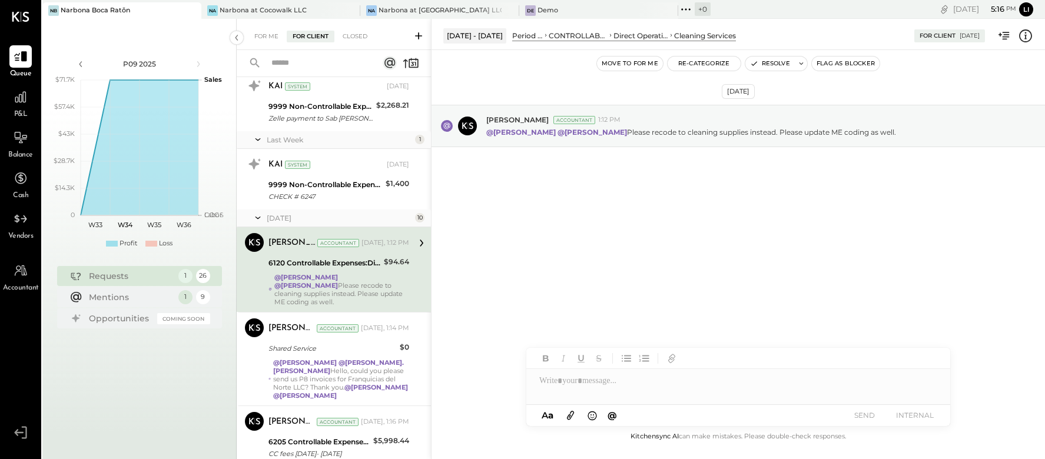
click at [637, 68] on button "Move to for me" at bounding box center [630, 63] width 66 height 14
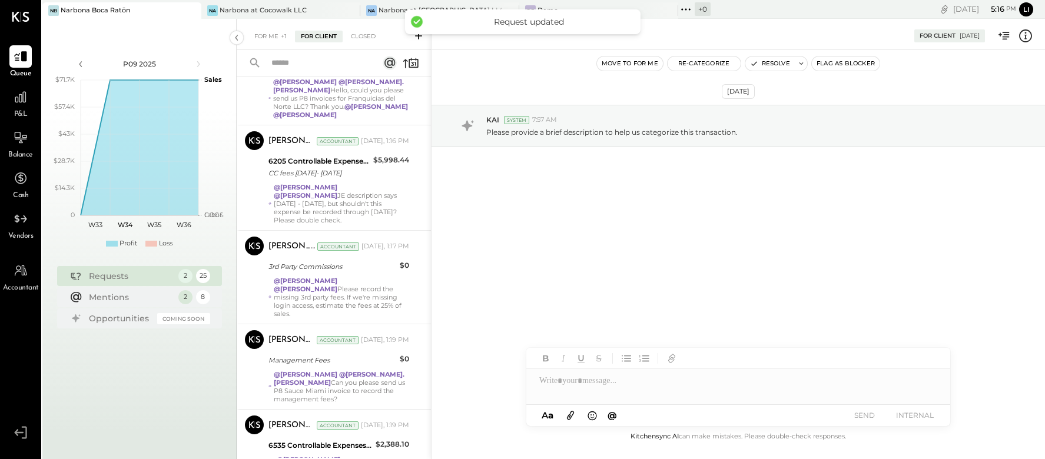
scroll to position [1477, 0]
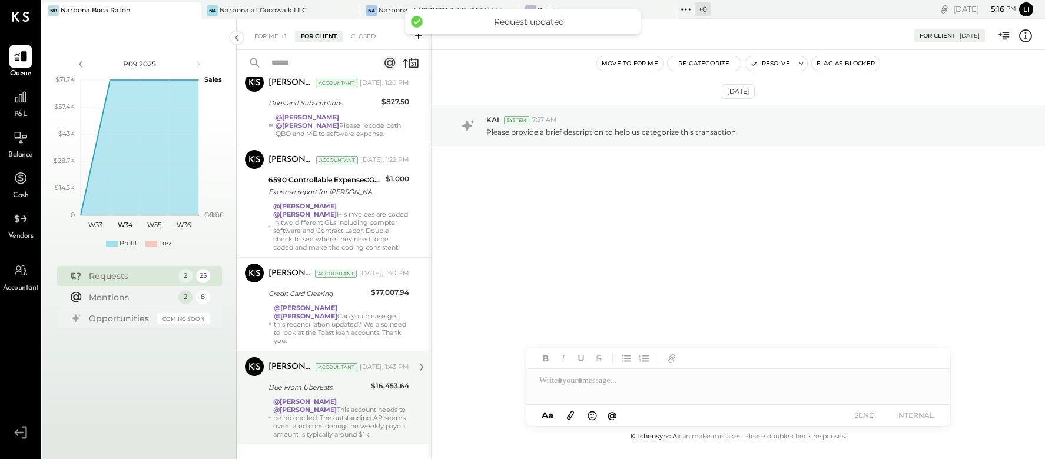
click at [350, 411] on div "@[PERSON_NAME] @[PERSON_NAME] This account needs to be reconciled. The outstand…" at bounding box center [341, 417] width 136 height 41
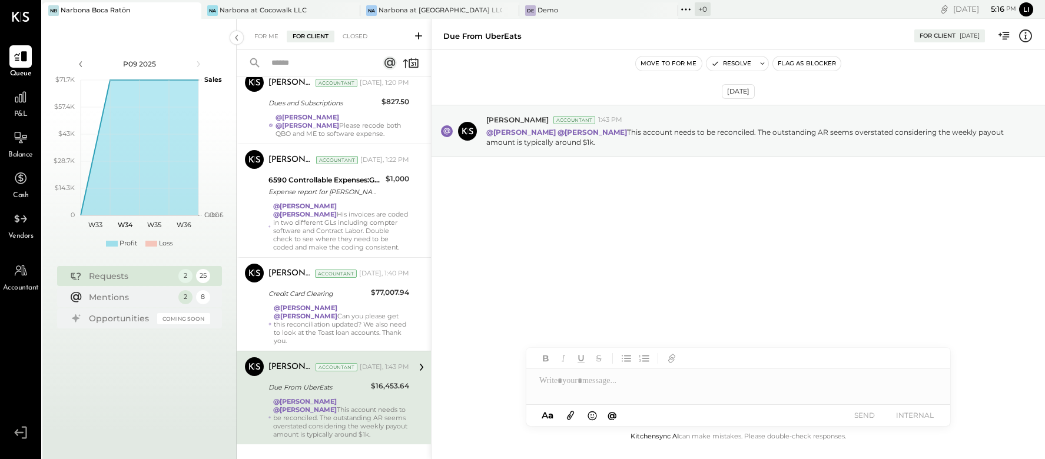
click at [669, 63] on button "Move to for me" at bounding box center [669, 63] width 66 height 14
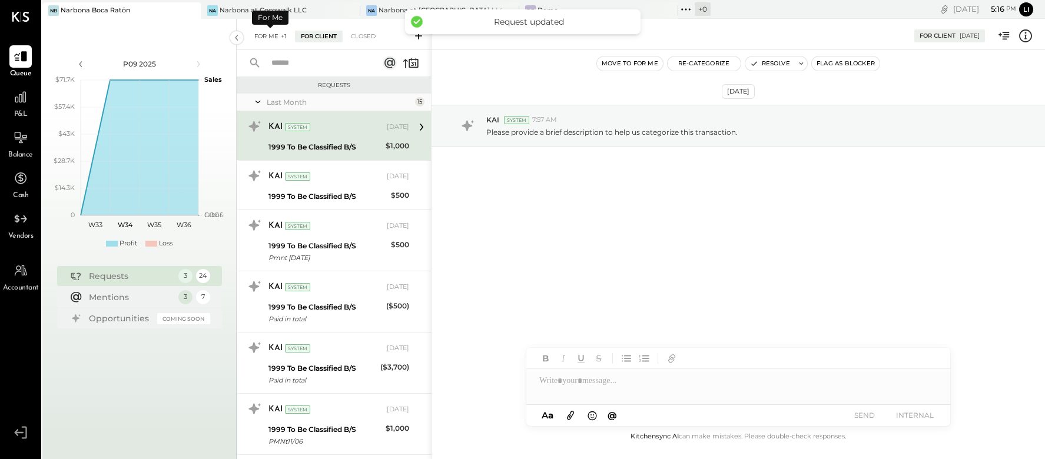
click at [251, 33] on div "For Me +1" at bounding box center [270, 37] width 44 height 12
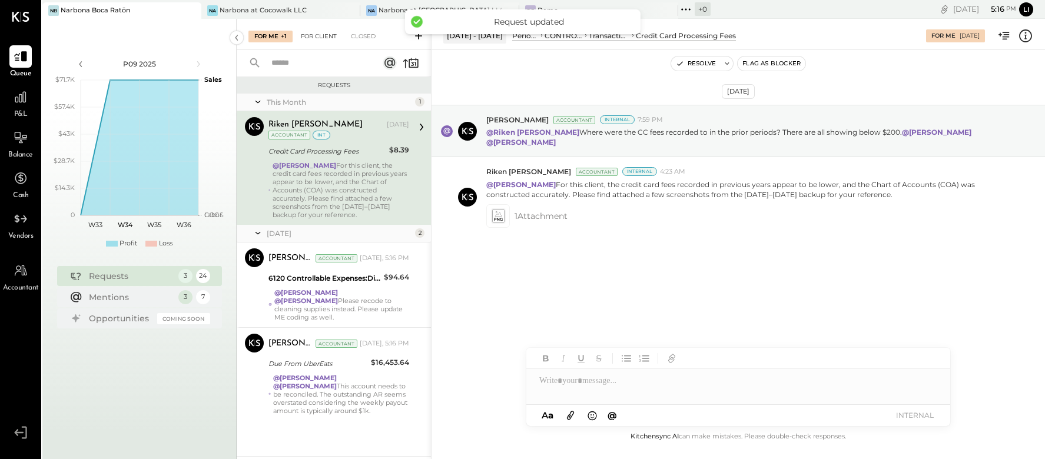
click at [317, 38] on div "For Client" at bounding box center [319, 37] width 48 height 12
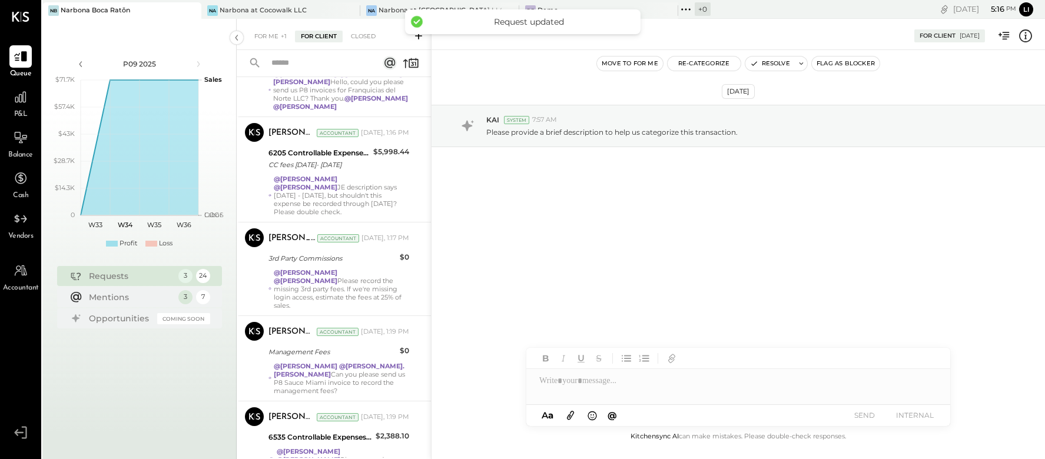
scroll to position [1384, 0]
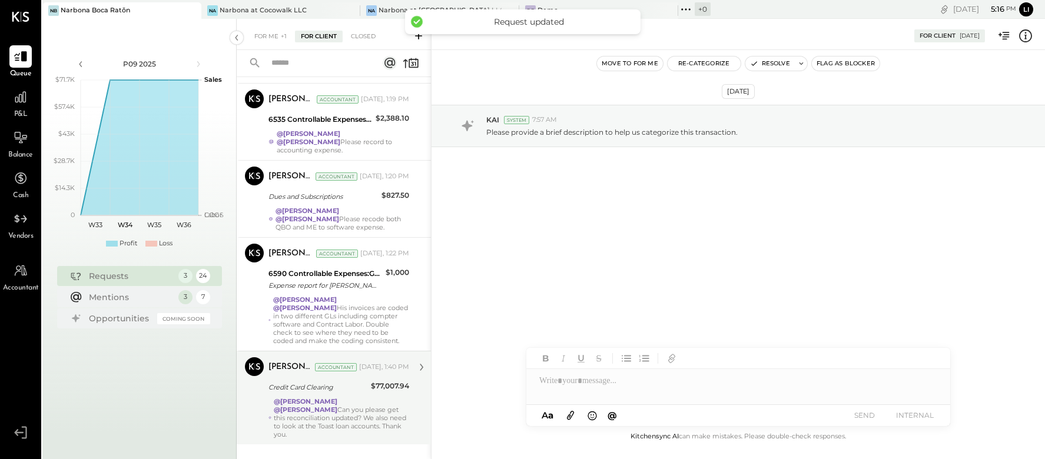
click at [294, 420] on div "[PERSON_NAME] Accountant [PERSON_NAME] Accountant [DATE], 1:40 PM Credit Card C…" at bounding box center [334, 398] width 194 height 94
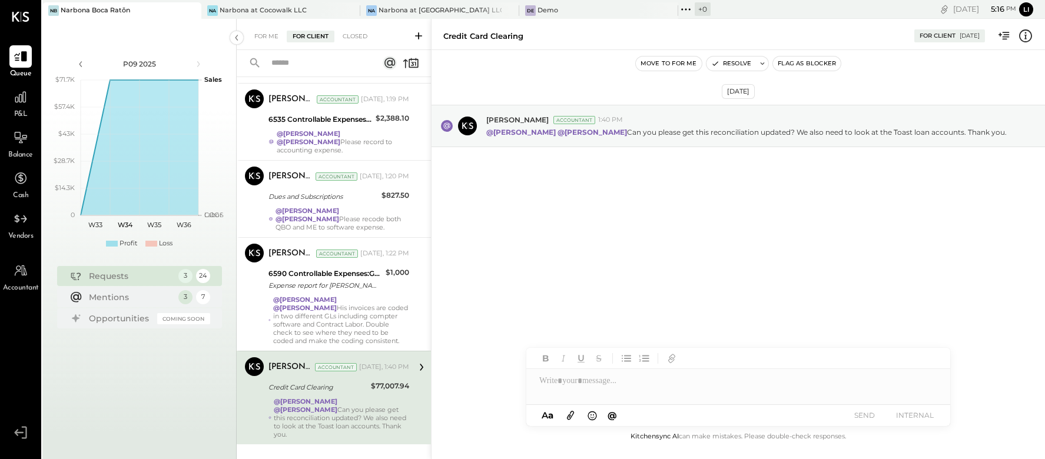
click at [666, 60] on button "Move to for me" at bounding box center [669, 63] width 66 height 14
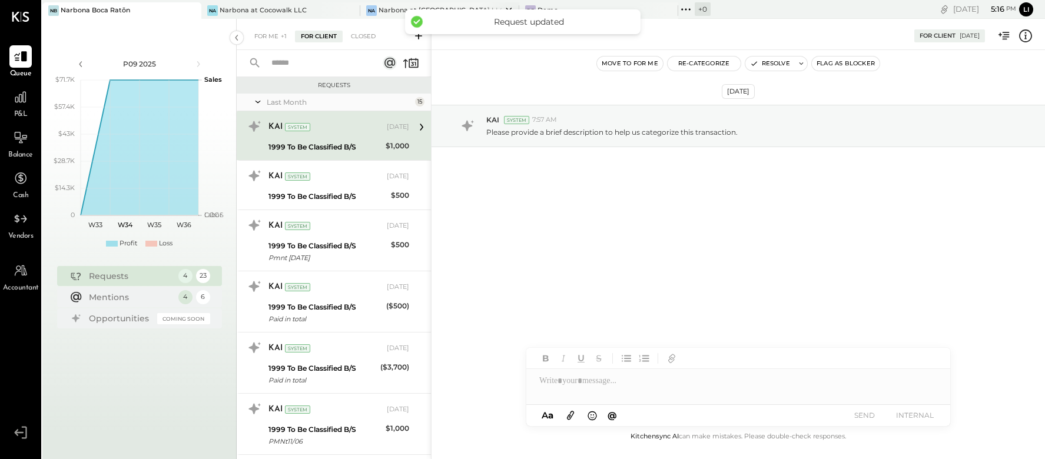
click at [394, 12] on div "Narbona at [GEOGRAPHIC_DATA] LLC" at bounding box center [439, 10] width 123 height 9
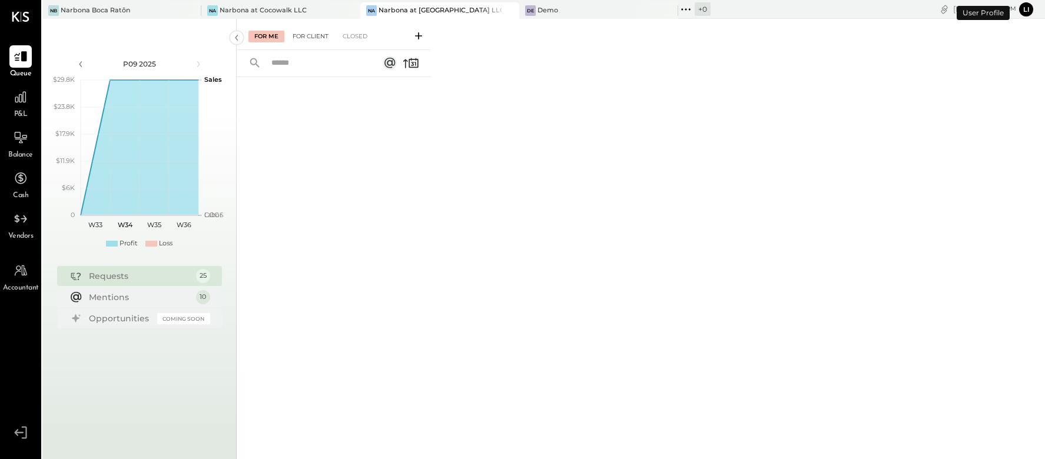
click at [301, 32] on div "For Client" at bounding box center [311, 37] width 48 height 12
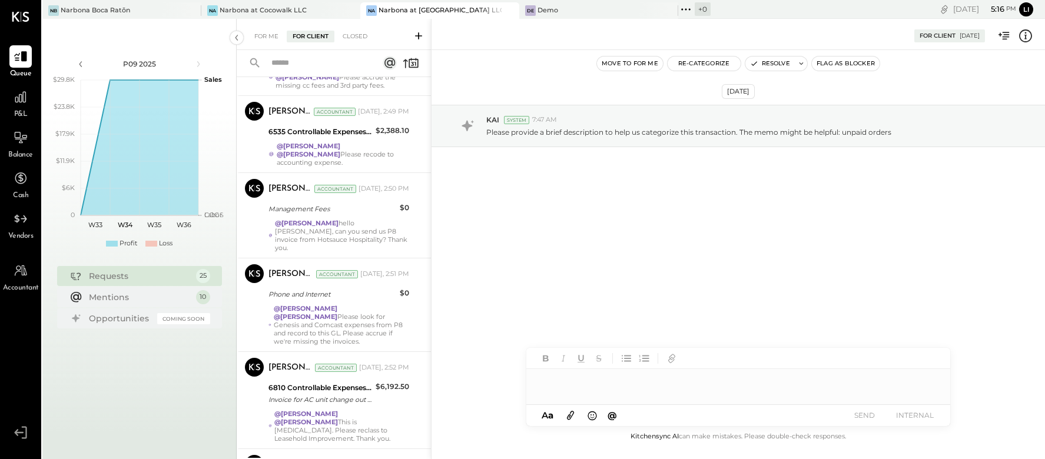
scroll to position [1563, 0]
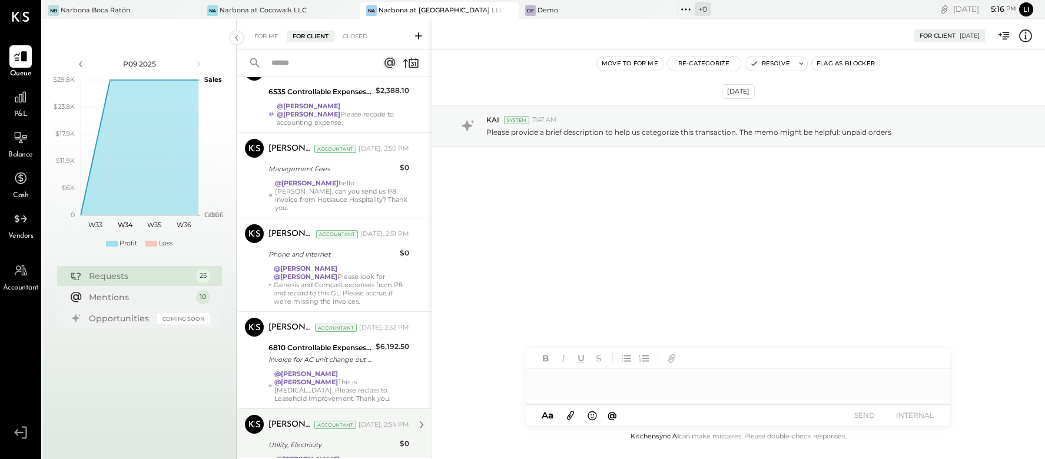
click at [325, 455] on strong "@[PERSON_NAME]" at bounding box center [308, 459] width 64 height 8
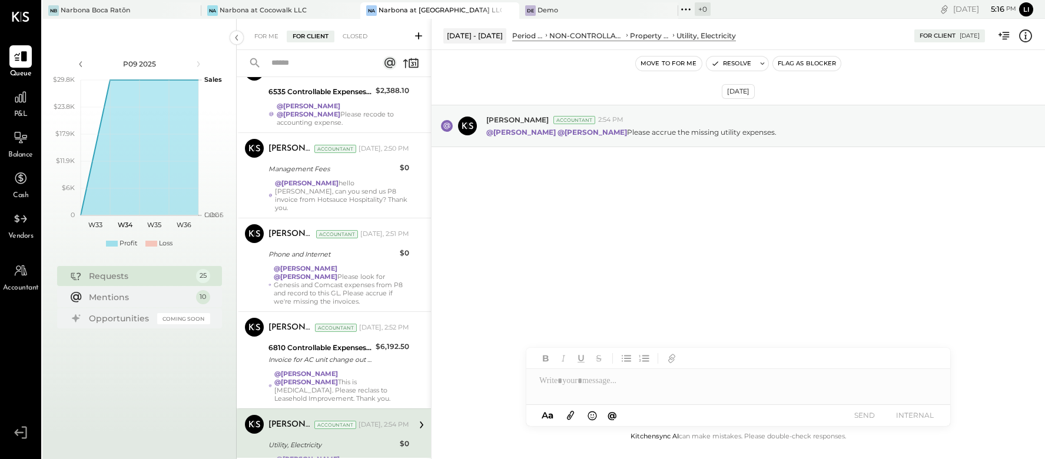
click at [669, 65] on button "Move to for me" at bounding box center [669, 63] width 66 height 14
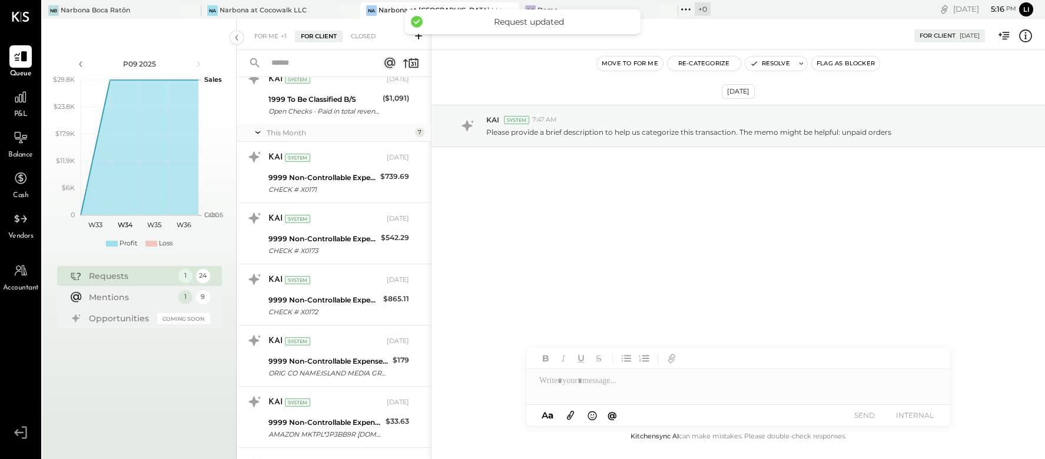
scroll to position [1487, 0]
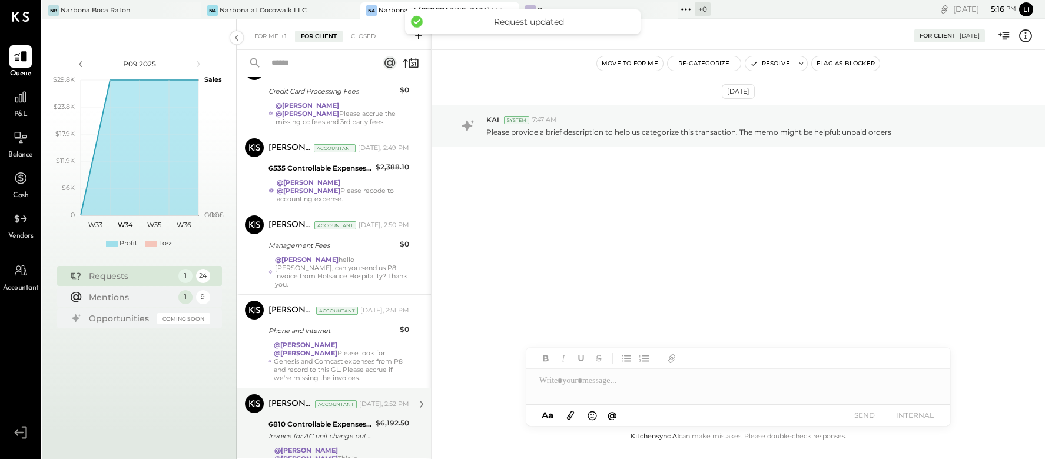
click at [360, 418] on div "6810 Controllable Expenses:Repairs & Maintenance:Repair & Maintenance, Equipment" at bounding box center [320, 424] width 104 height 12
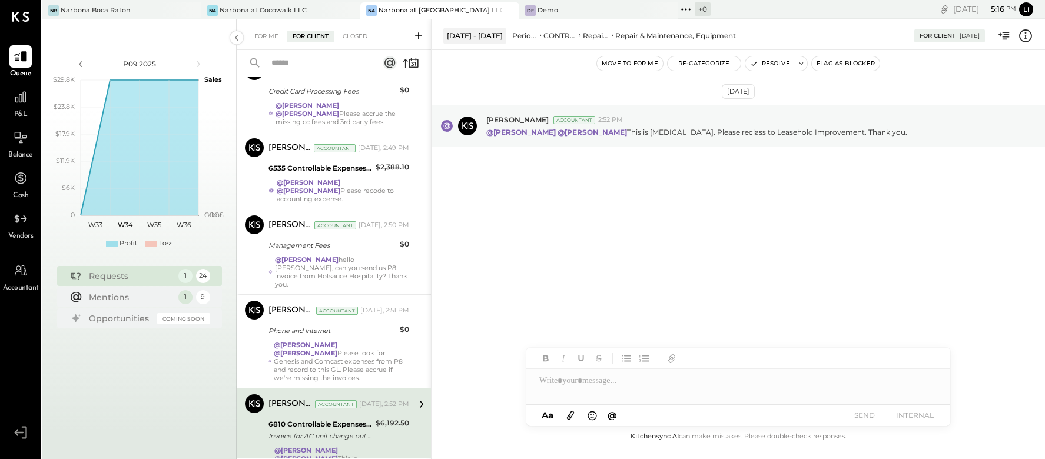
click at [634, 65] on button "Move to for me" at bounding box center [630, 63] width 66 height 14
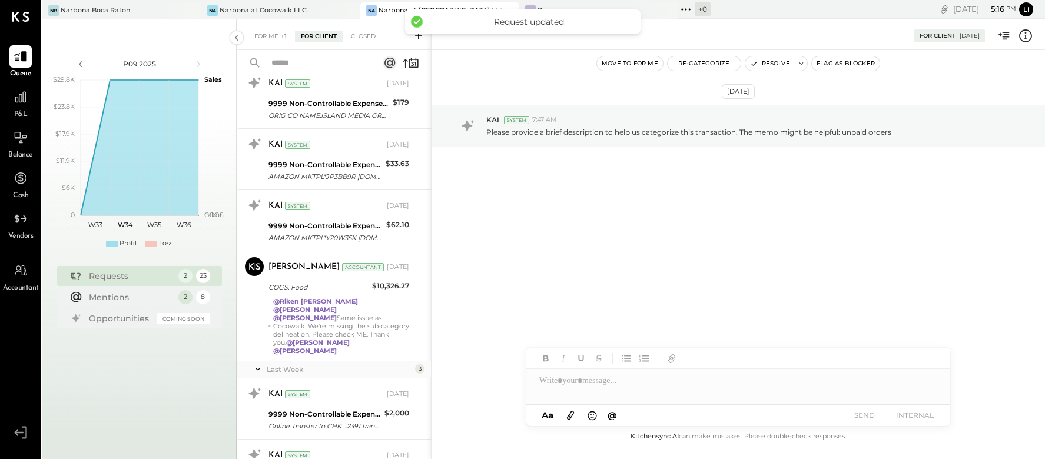
scroll to position [1398, 0]
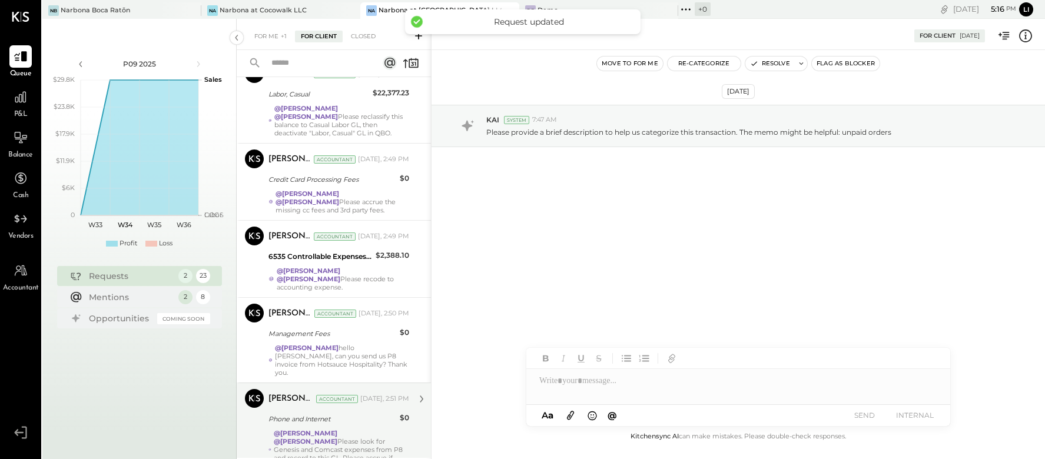
click at [316, 429] on div "@[PERSON_NAME] @[PERSON_NAME] Please look for Genesis and Comcast expenses from…" at bounding box center [341, 449] width 135 height 41
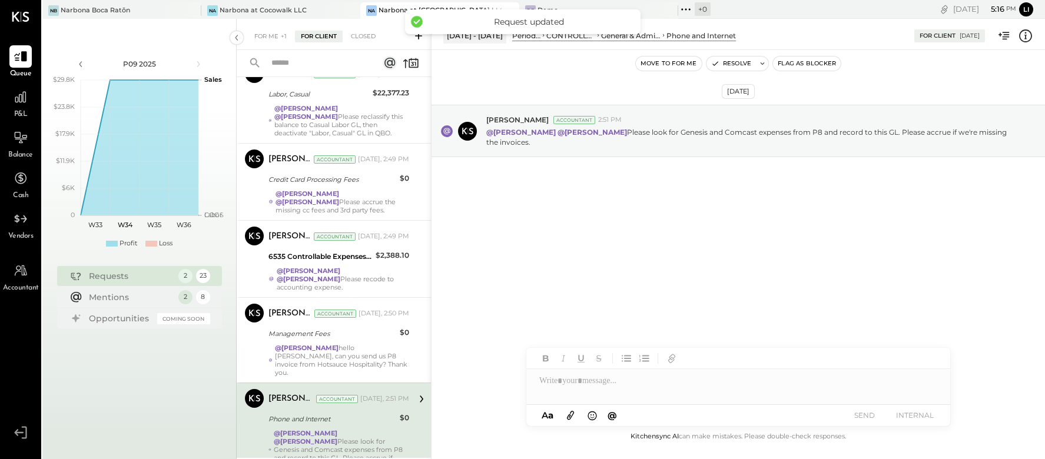
click at [676, 67] on button "Move to for me" at bounding box center [669, 63] width 66 height 14
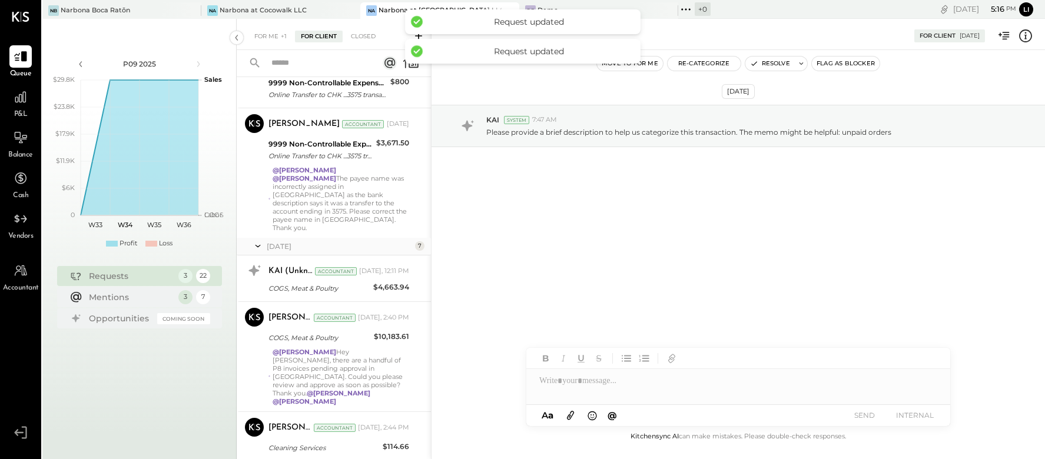
scroll to position [1305, 0]
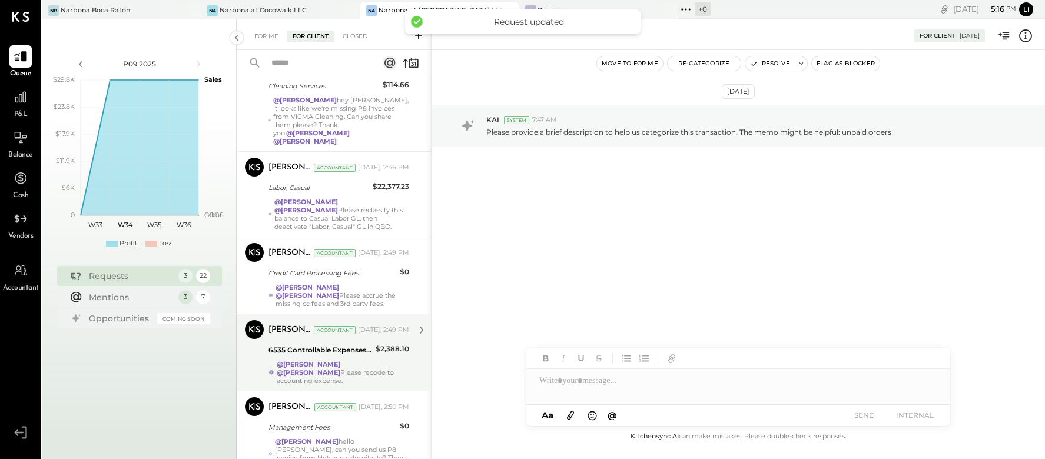
click at [366, 360] on div "@[PERSON_NAME] @[PERSON_NAME] Please recode to accounting expense." at bounding box center [343, 372] width 132 height 25
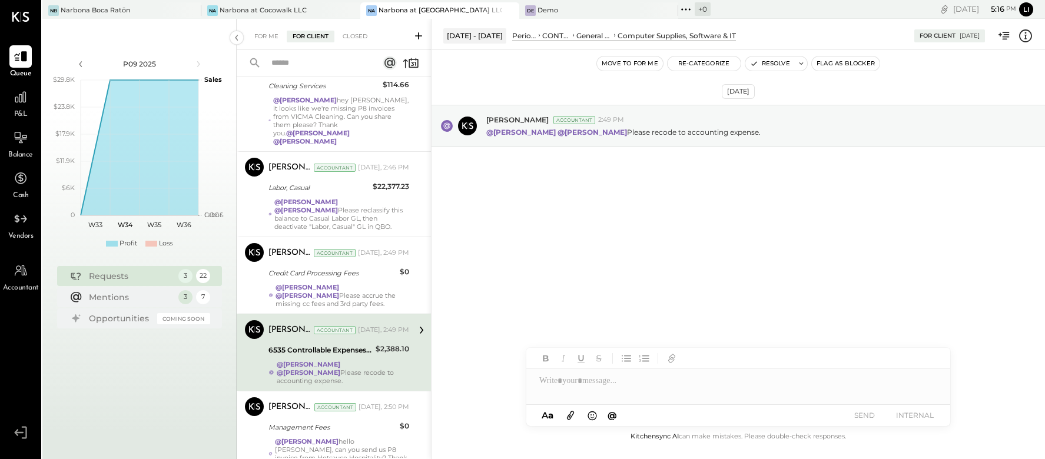
click at [634, 61] on button "Move to for me" at bounding box center [630, 63] width 66 height 14
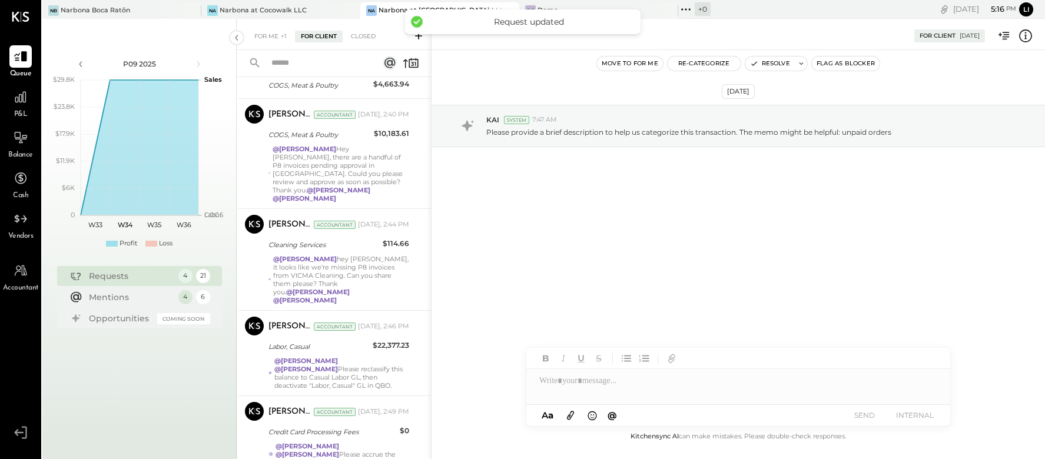
scroll to position [1228, 0]
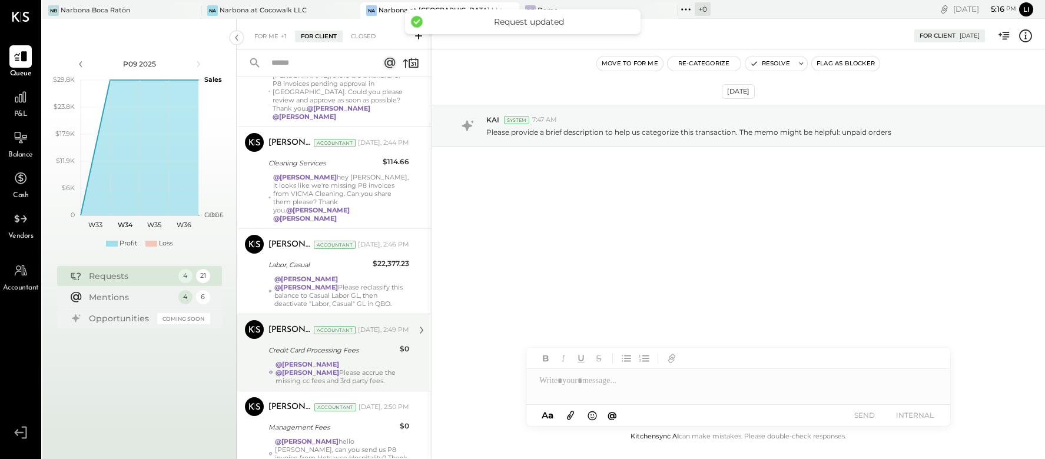
click at [341, 360] on div "@[PERSON_NAME] @[PERSON_NAME] Please accrue the missing cc fees and 3rd party f…" at bounding box center [342, 372] width 134 height 25
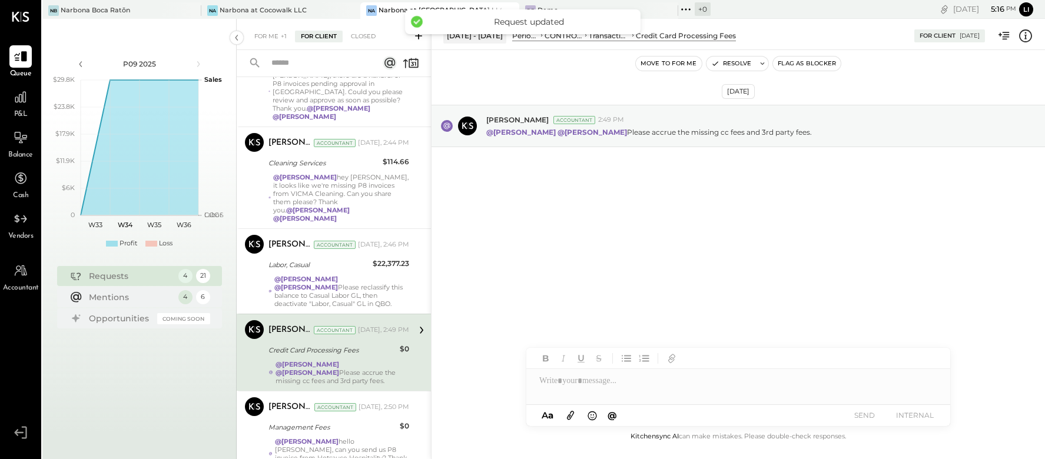
click at [657, 66] on button "Move to for me" at bounding box center [669, 63] width 66 height 14
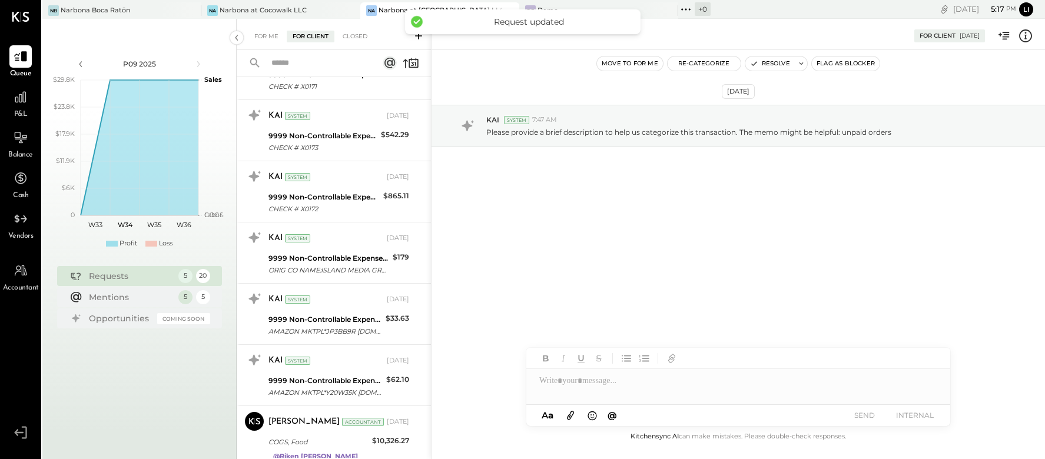
scroll to position [1151, 0]
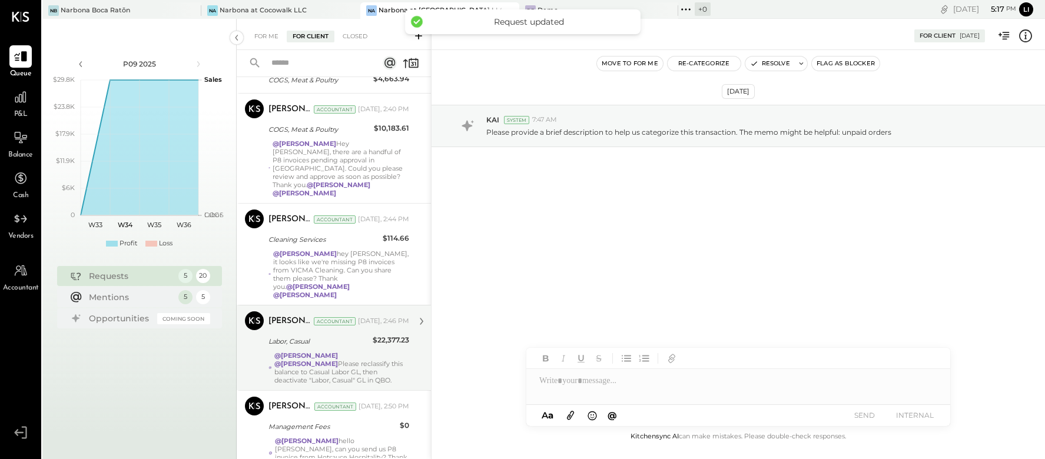
click at [355, 351] on div "@[PERSON_NAME] @[PERSON_NAME] Please reclassify this balance to Casual Labor GL…" at bounding box center [341, 367] width 135 height 33
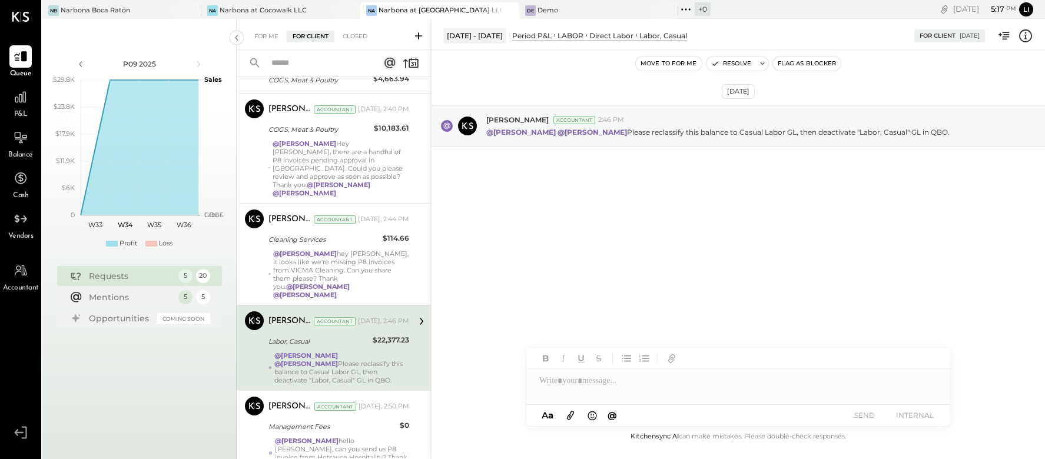
click at [660, 59] on button "Move to for me" at bounding box center [669, 63] width 66 height 14
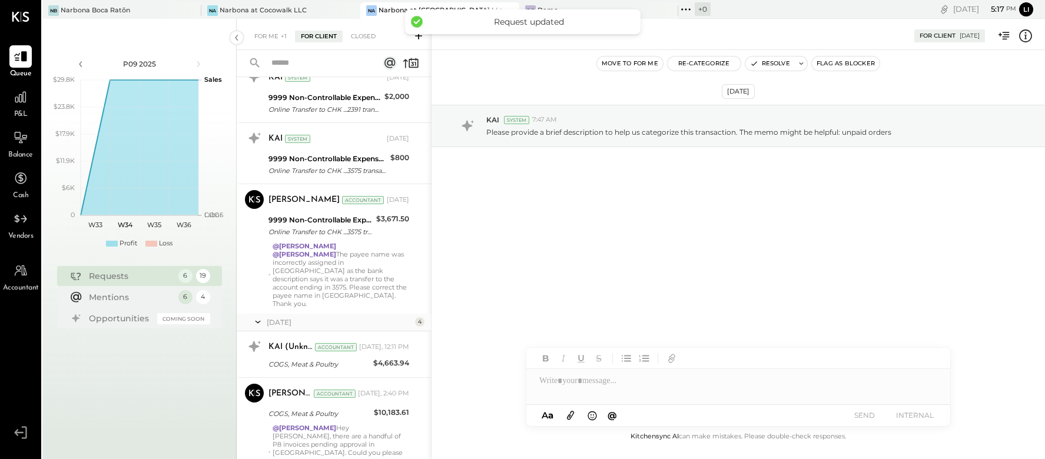
scroll to position [865, 0]
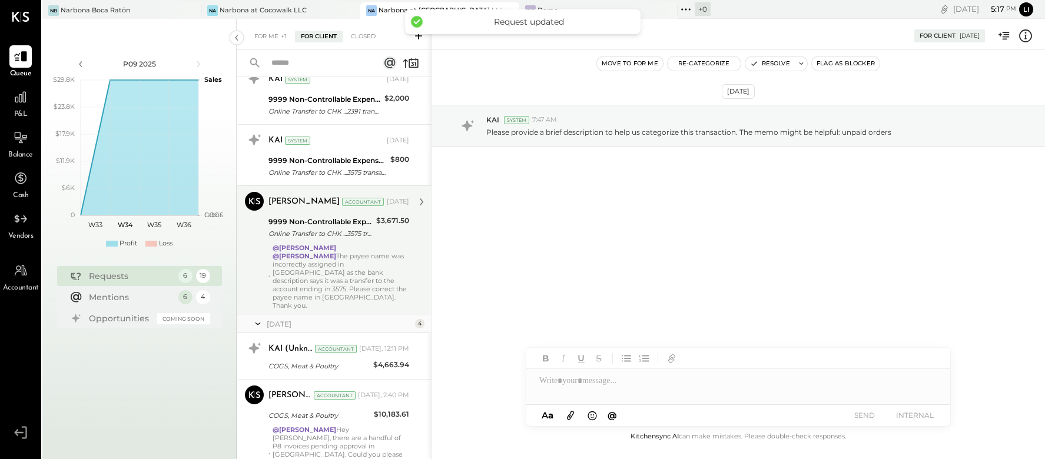
click at [336, 252] on strong "@[PERSON_NAME]" at bounding box center [304, 256] width 64 height 8
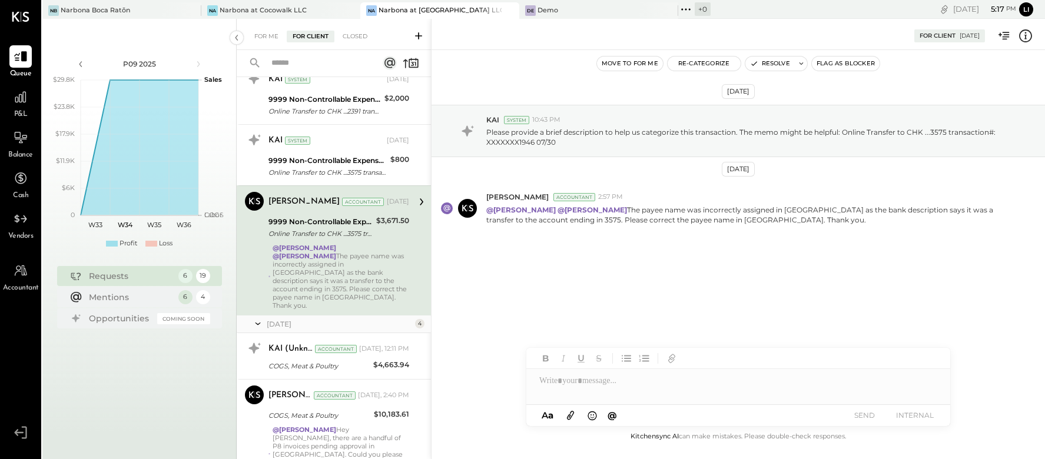
click at [617, 59] on button "Move to for me" at bounding box center [630, 63] width 66 height 14
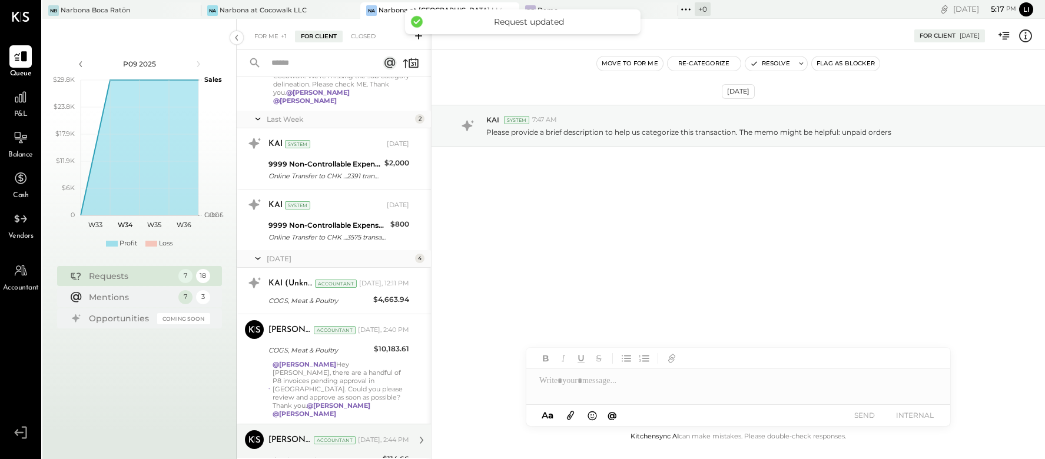
scroll to position [796, 0]
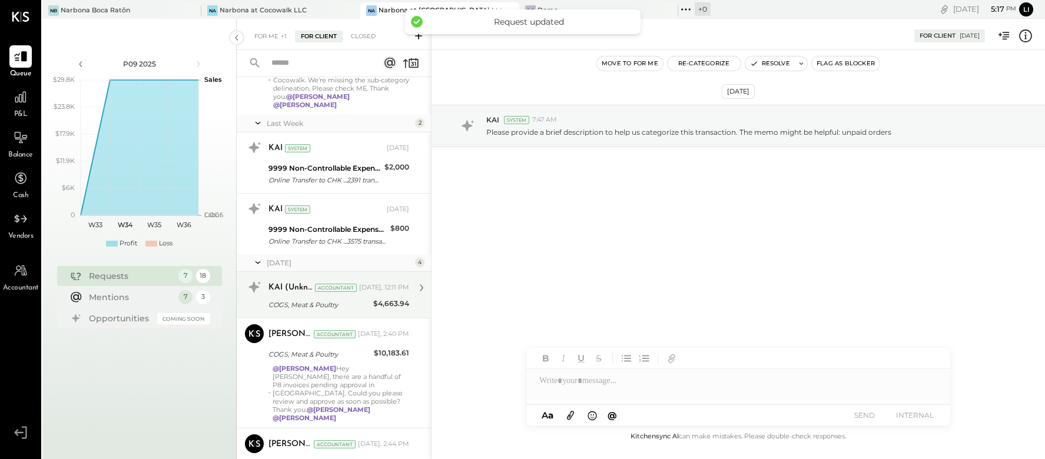
click at [340, 299] on div "COGS, Meat & Poultry" at bounding box center [318, 305] width 101 height 12
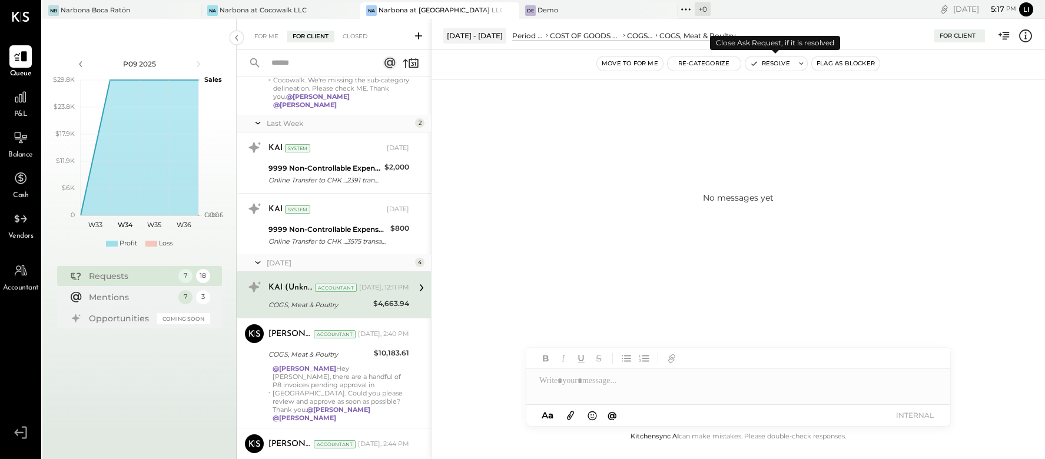
click at [772, 65] on button "Resolve" at bounding box center [769, 63] width 49 height 14
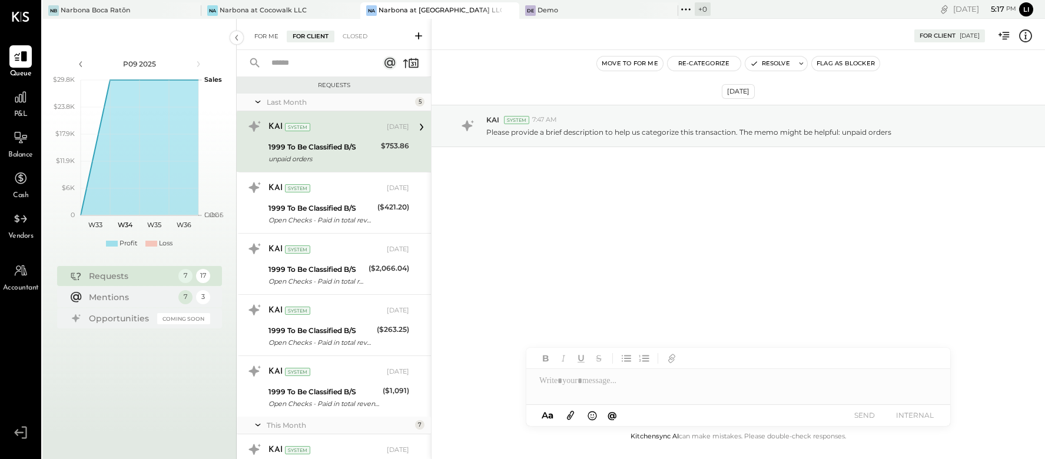
click at [258, 37] on div "For Me" at bounding box center [266, 37] width 36 height 12
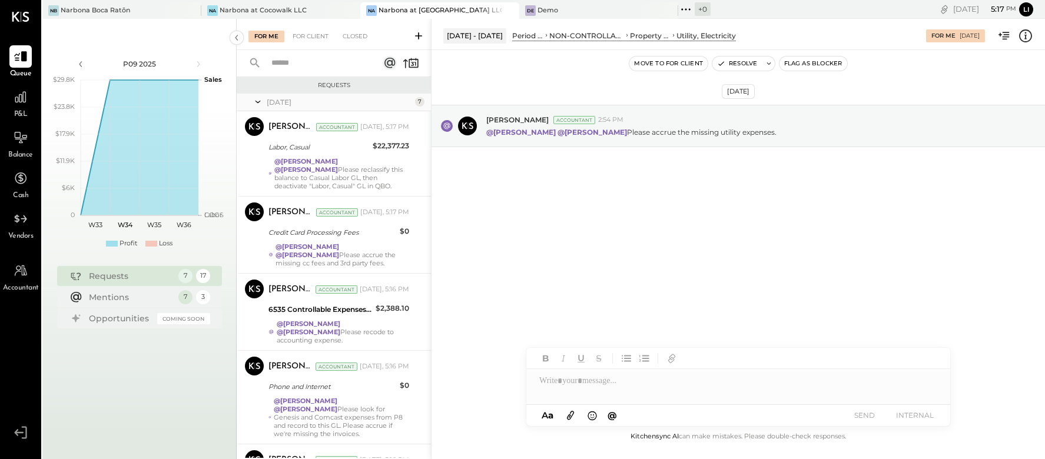
scroll to position [300, 0]
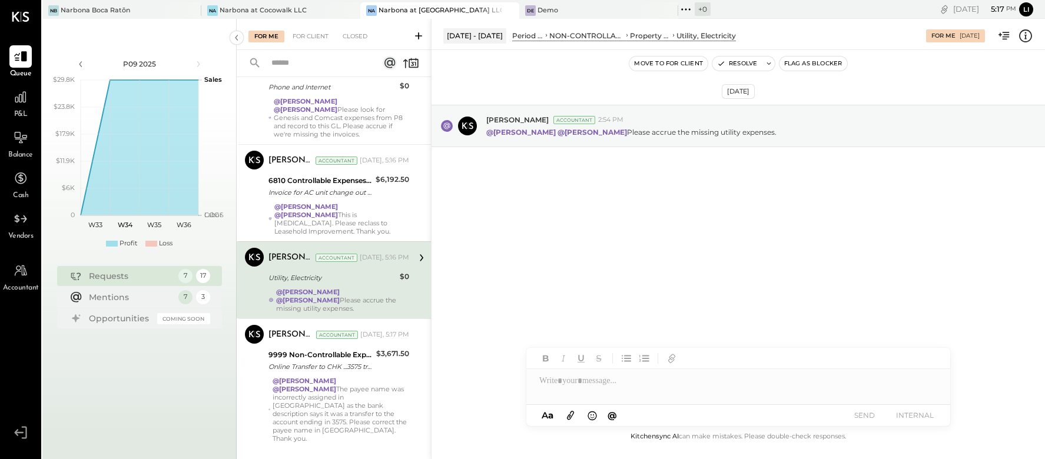
click at [604, 237] on div "[DATE] [PERSON_NAME] Accountant 2:54 PM @[PERSON_NAME] @[PERSON_NAME] Please ac…" at bounding box center [737, 240] width 613 height 380
